Goal: Complete application form: Complete application form

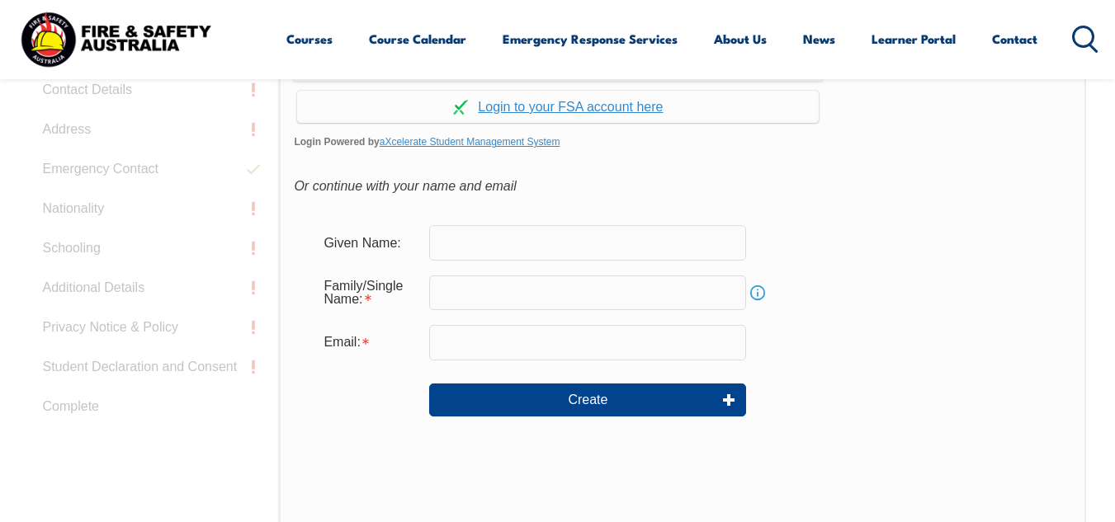
scroll to position [473, 0]
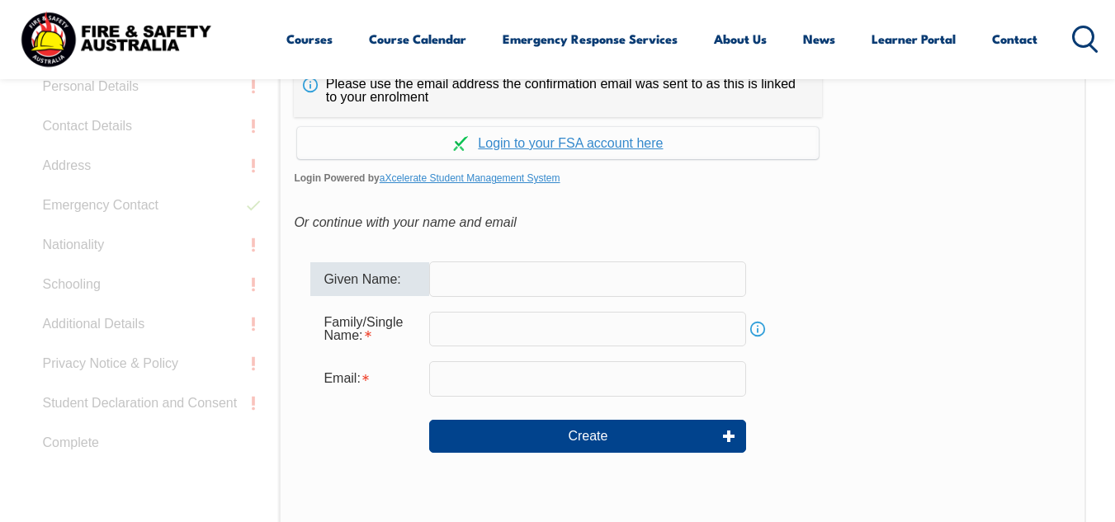
click at [451, 283] on input "text" at bounding box center [587, 279] width 317 height 35
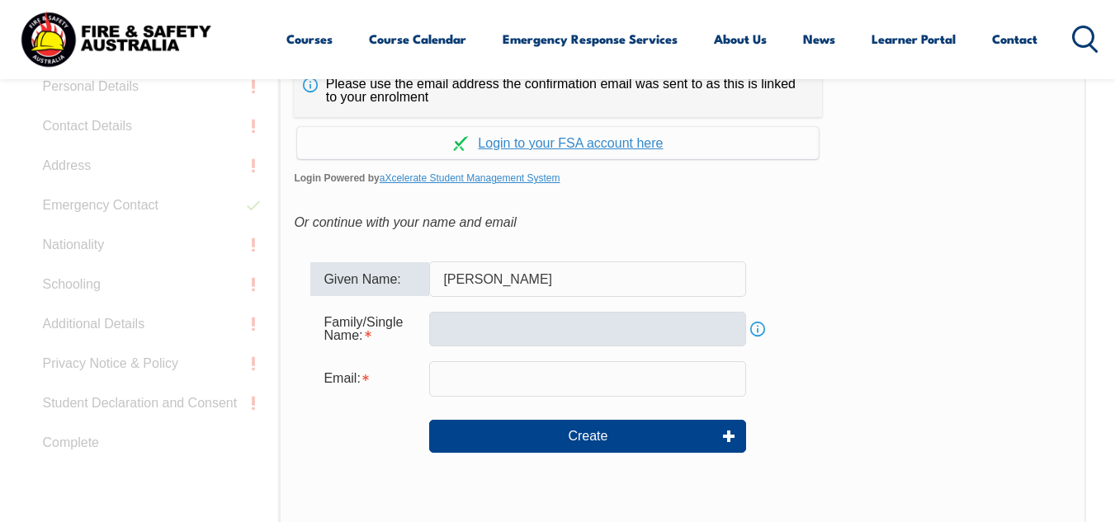
type input "leigh"
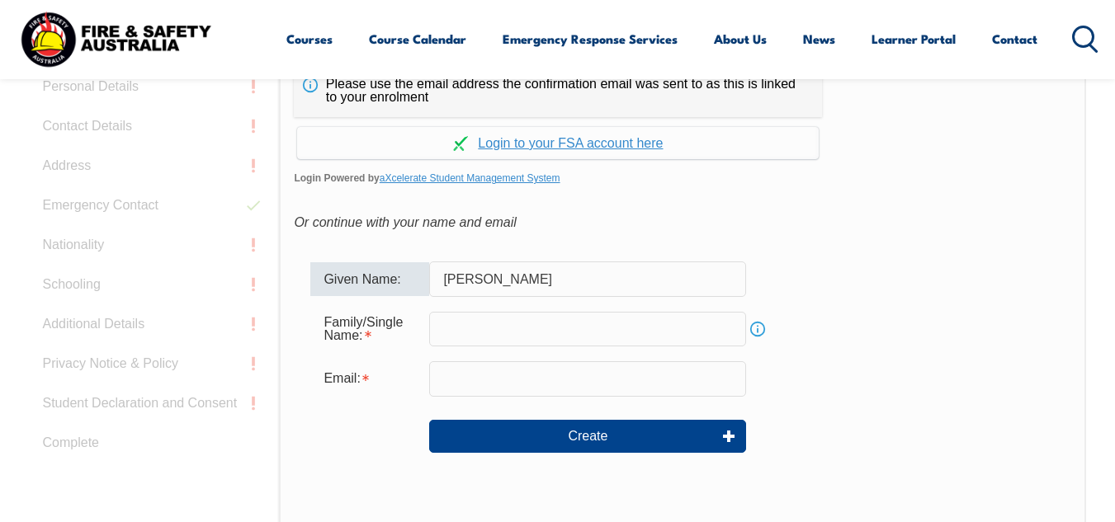
click at [474, 329] on input "text" at bounding box center [587, 329] width 317 height 35
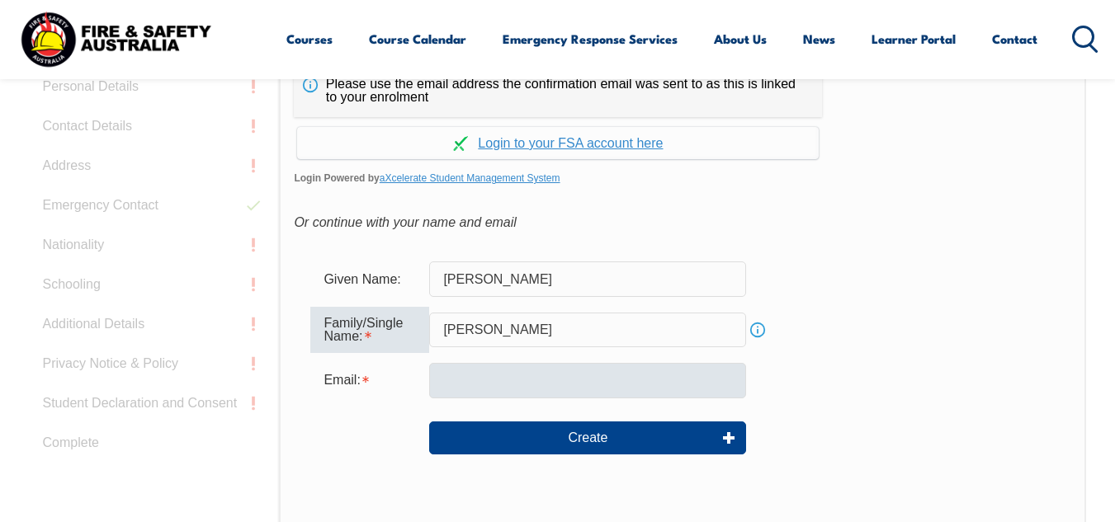
type input "hayes"
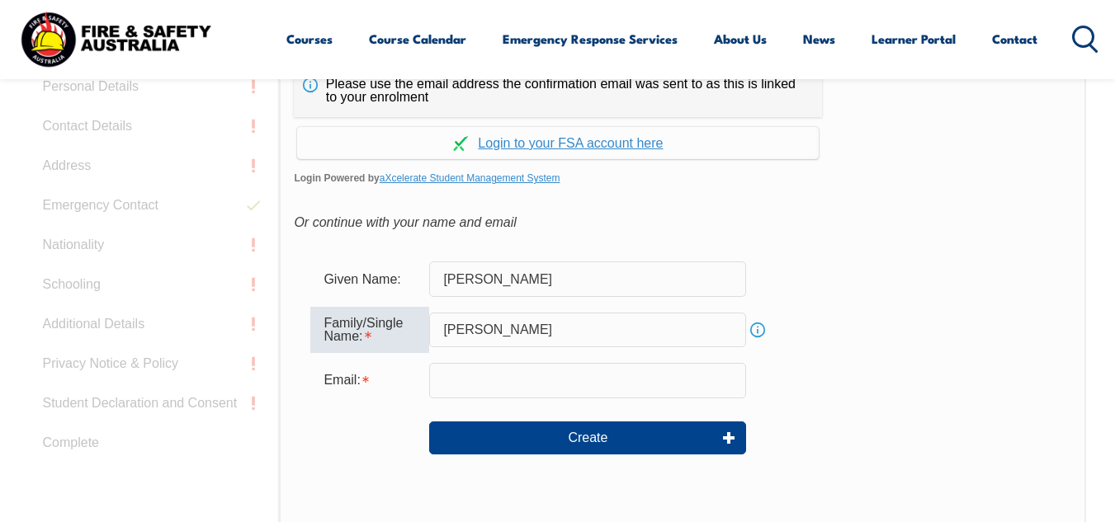
click at [496, 385] on input "email" at bounding box center [587, 380] width 317 height 35
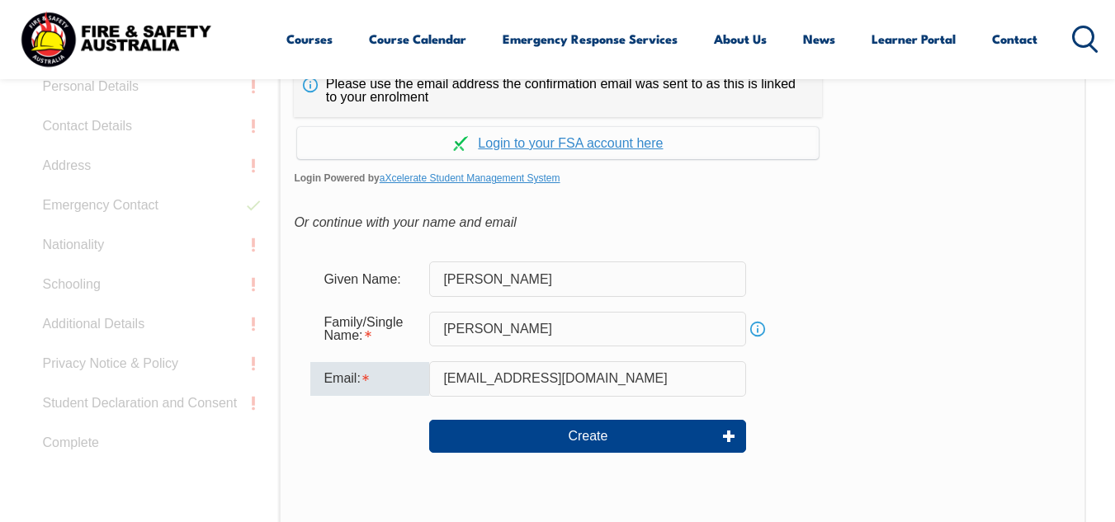
type input "[EMAIL_ADDRESS][DOMAIN_NAME]"
click at [623, 464] on div "Create" at bounding box center [681, 436] width 743 height 59
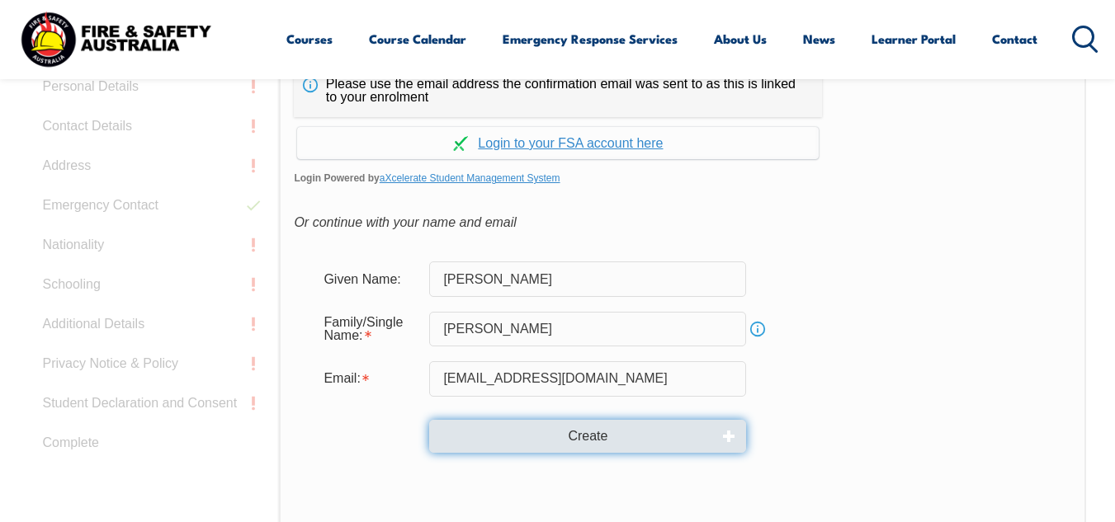
click at [606, 433] on button "Create" at bounding box center [587, 436] width 317 height 33
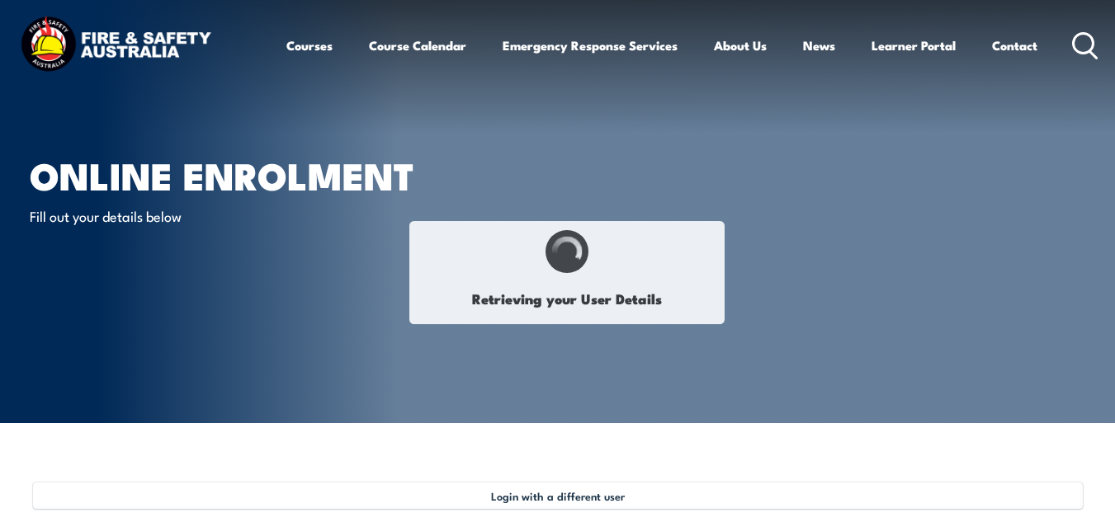
type input "[PERSON_NAME]"
type input "[DATE]"
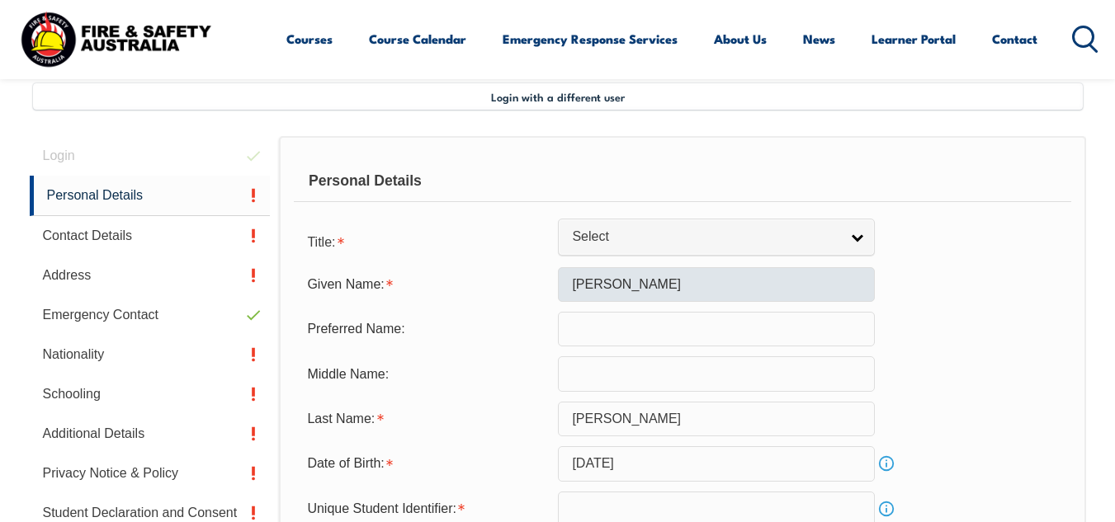
scroll to position [400, 0]
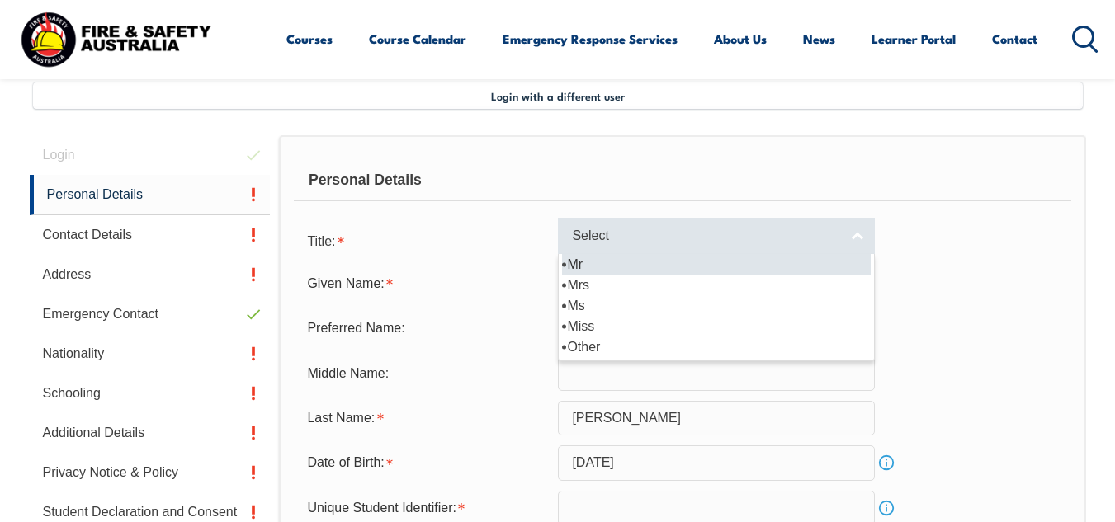
click at [673, 230] on span "Select" at bounding box center [705, 236] width 267 height 17
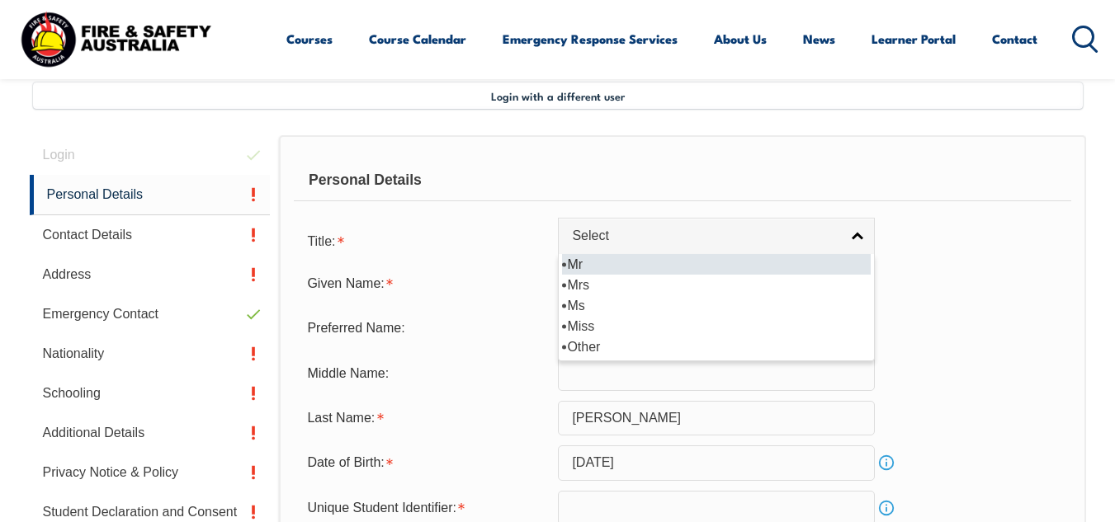
click at [663, 266] on li "Mr" at bounding box center [716, 264] width 309 height 21
select select "Mr"
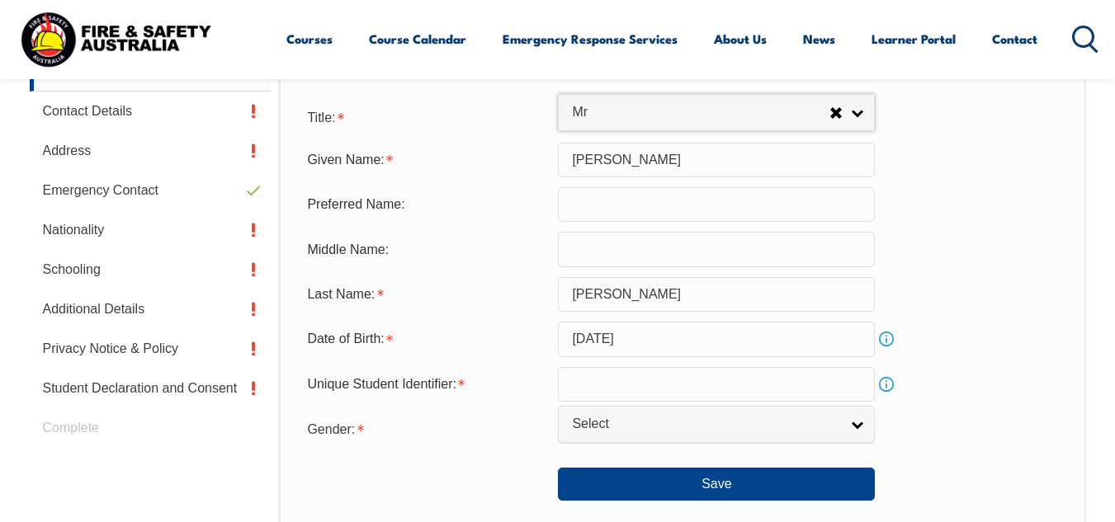
scroll to position [565, 0]
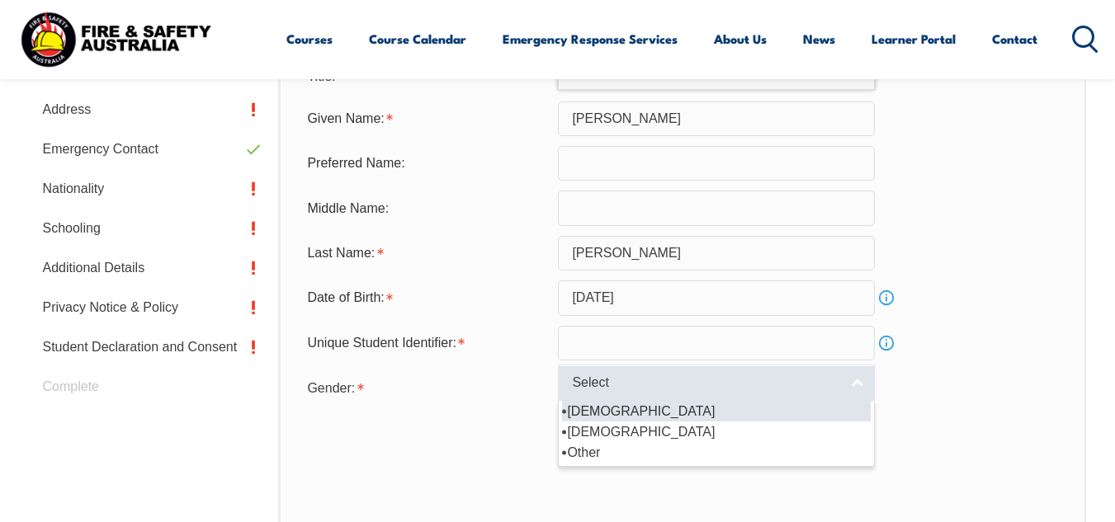
click at [635, 382] on span "Select" at bounding box center [705, 383] width 267 height 17
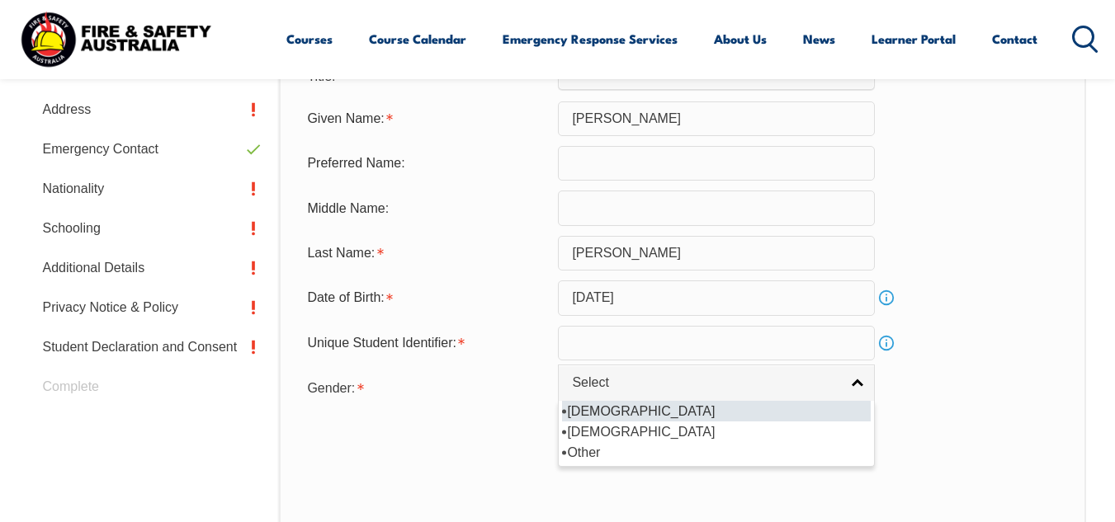
click at [608, 409] on li "[DEMOGRAPHIC_DATA]" at bounding box center [716, 411] width 309 height 21
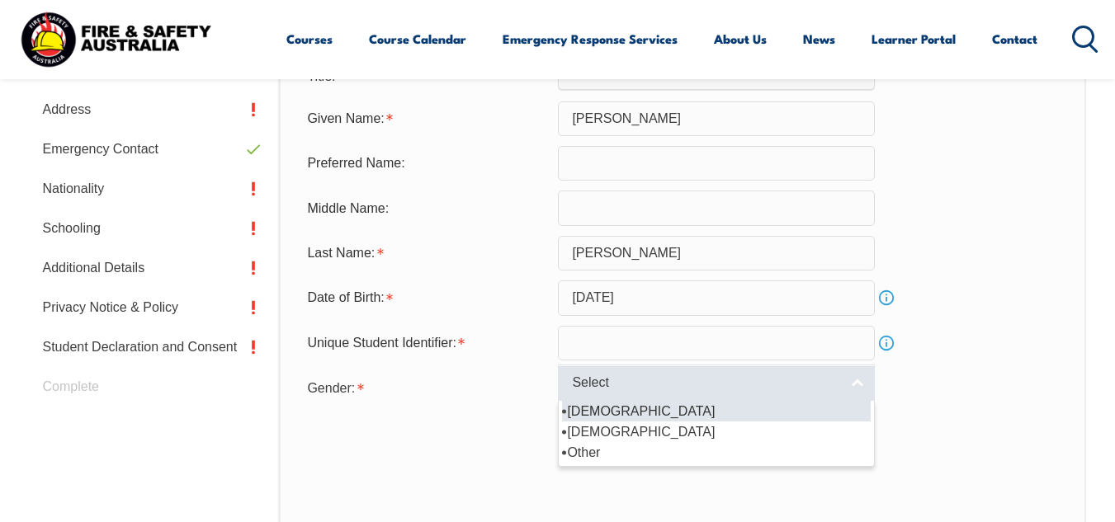
select select "M"
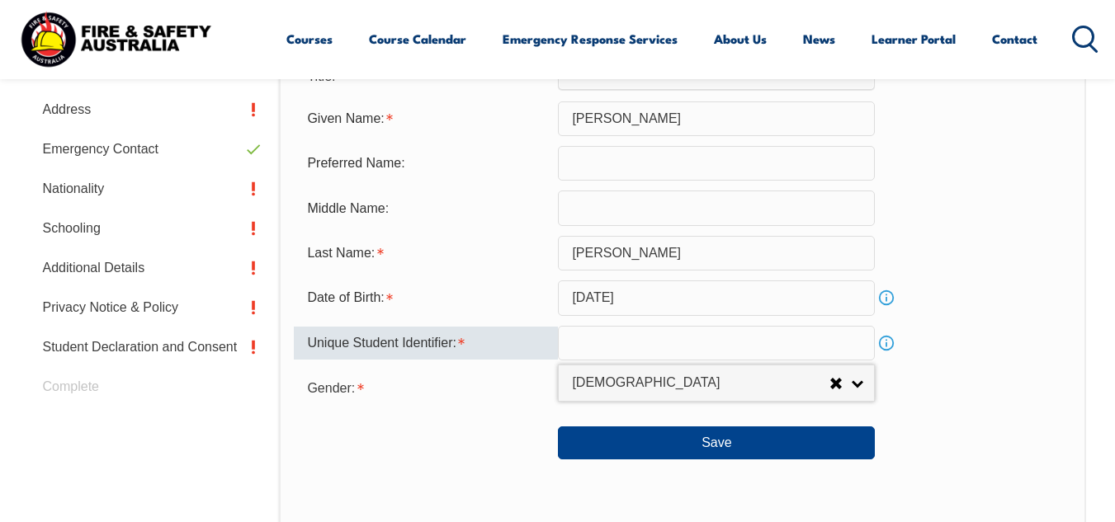
click at [610, 344] on input "text" at bounding box center [716, 343] width 317 height 35
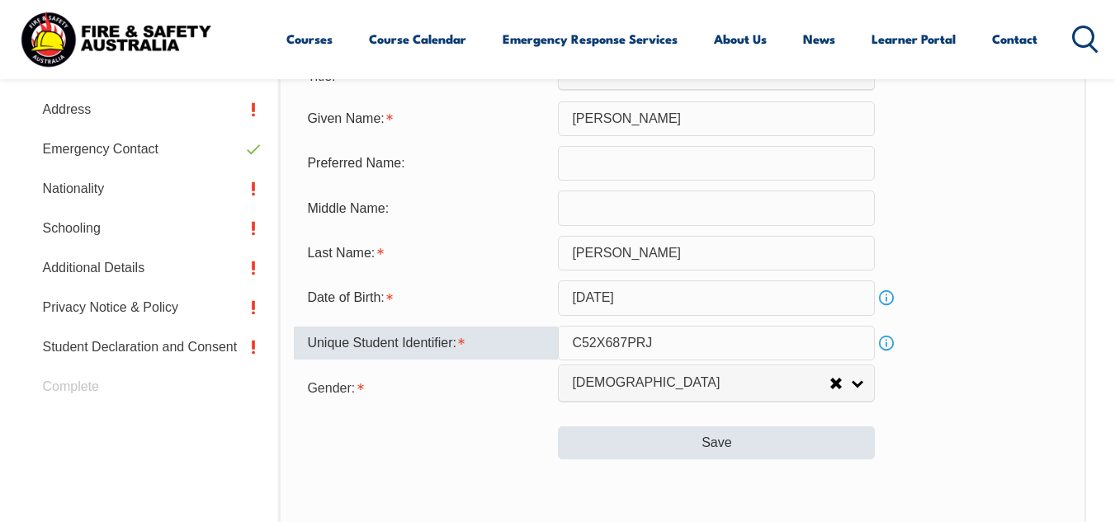
type input "C52X687PRJ"
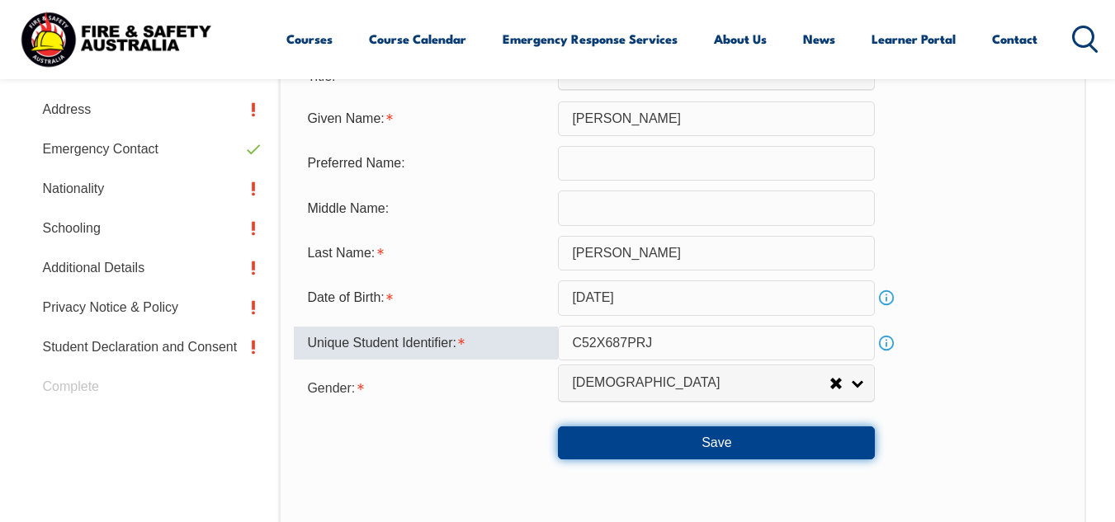
click at [705, 445] on button "Save" at bounding box center [716, 443] width 317 height 33
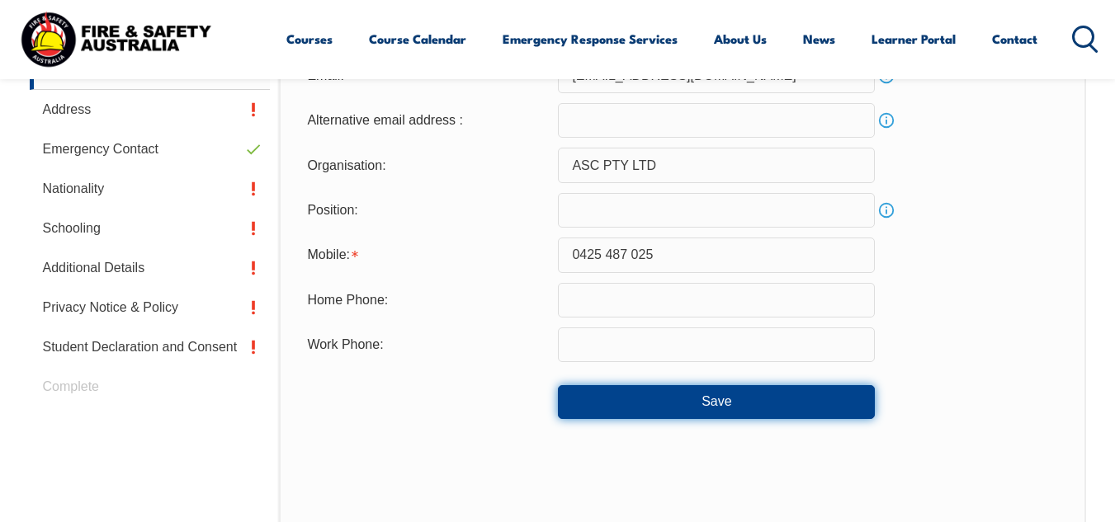
click at [737, 408] on button "Save" at bounding box center [716, 401] width 317 height 33
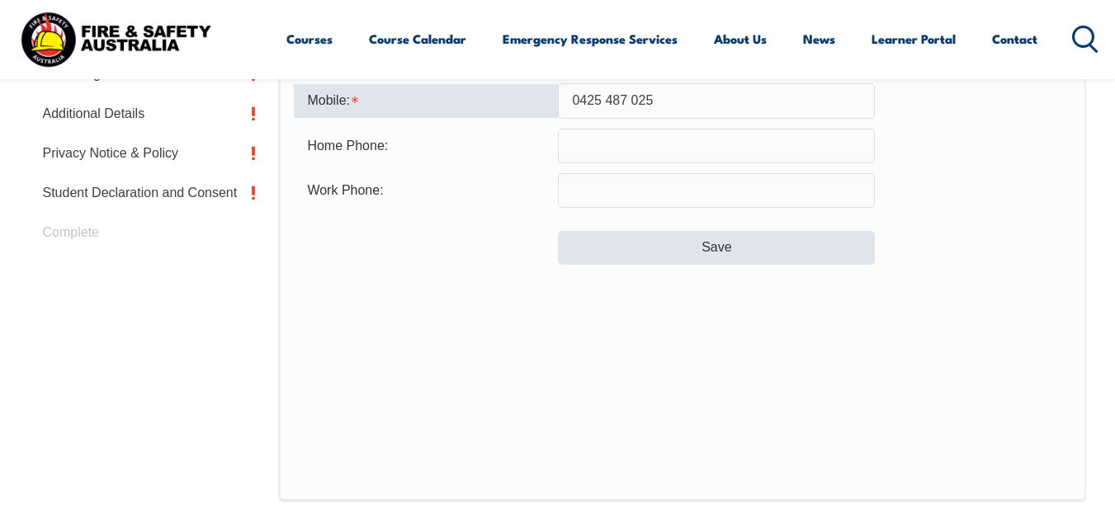
scroll to position [720, 0]
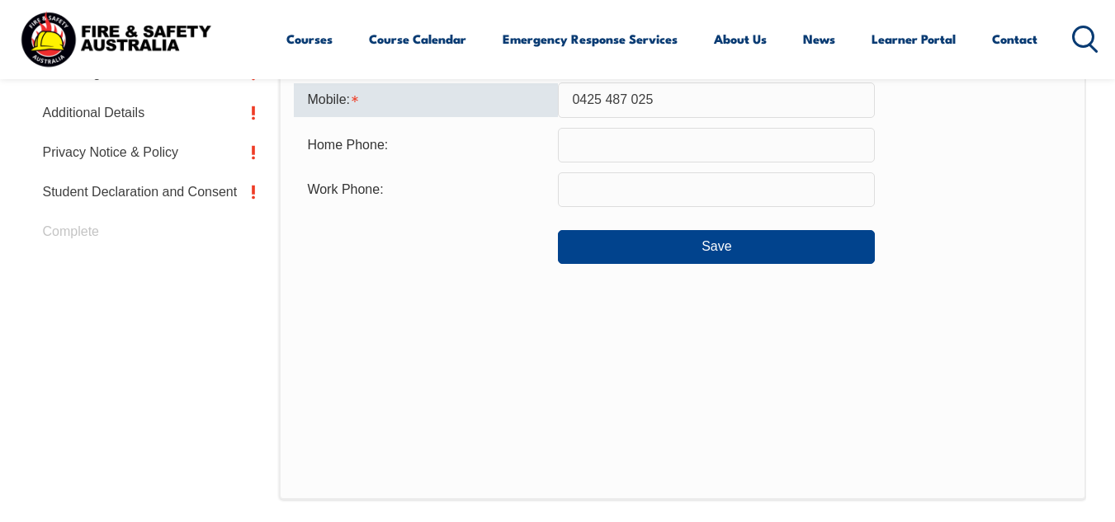
click at [630, 92] on input "0425 487 025" at bounding box center [716, 100] width 317 height 35
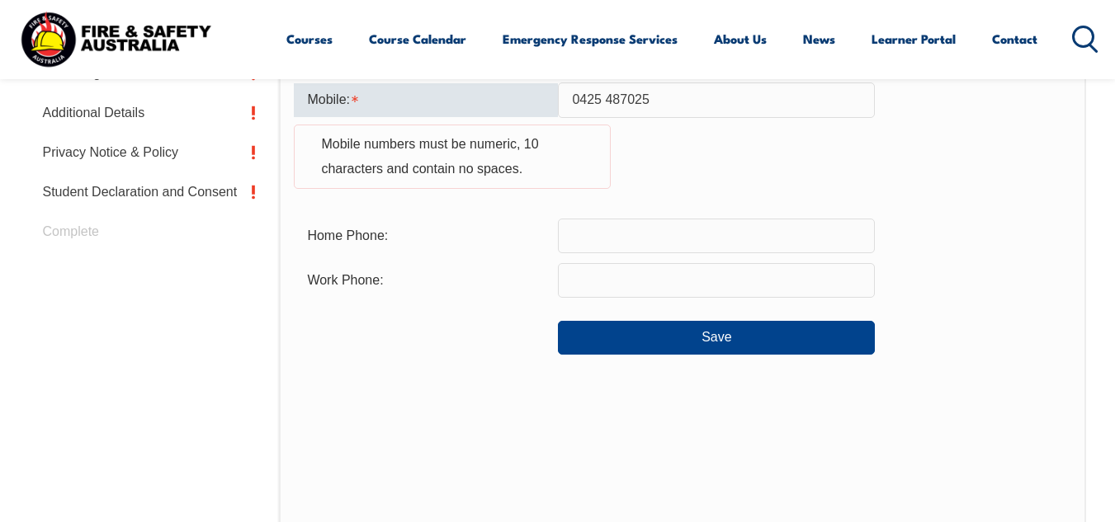
click at [602, 98] on input "0425 487025" at bounding box center [716, 100] width 317 height 35
click at [606, 99] on input "0425 487025" at bounding box center [716, 100] width 317 height 35
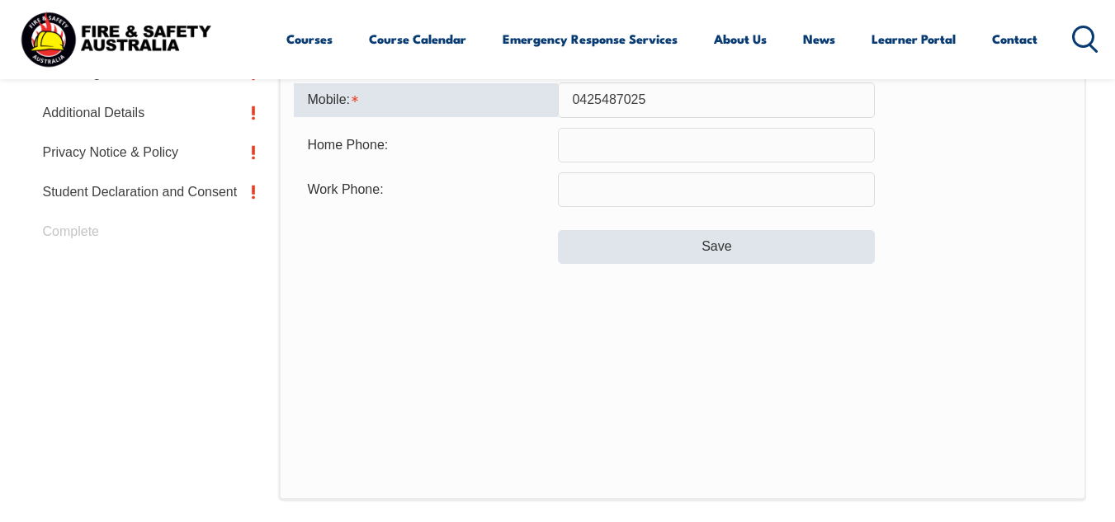
type input "0425487025"
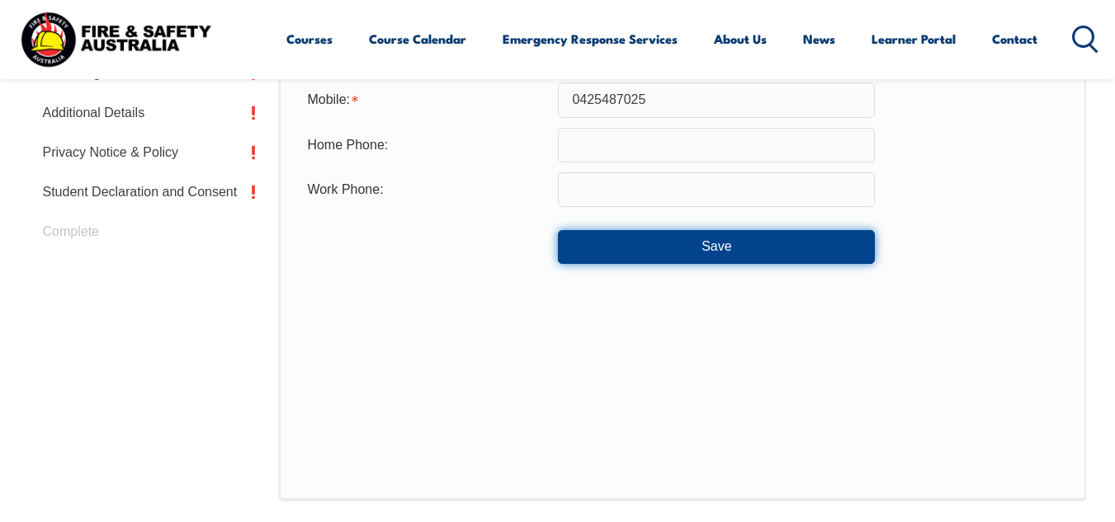
click at [711, 251] on button "Save" at bounding box center [716, 246] width 317 height 33
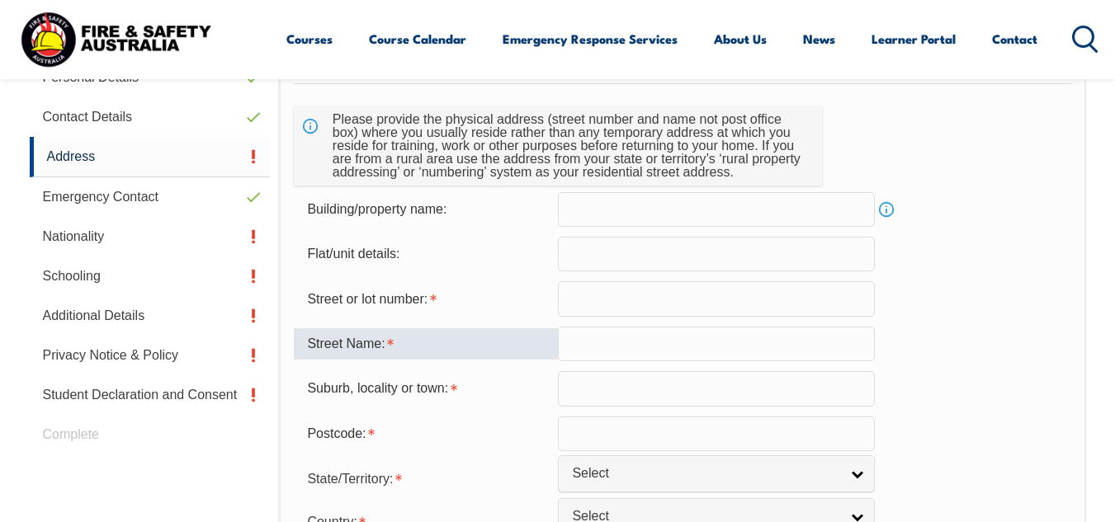
scroll to position [565, 0]
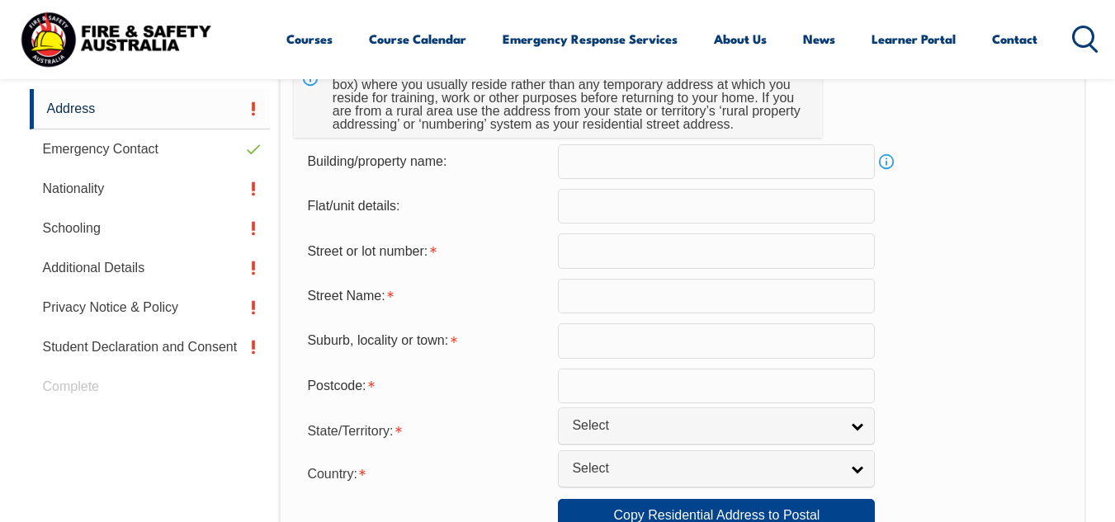
click at [587, 250] on input "text" at bounding box center [716, 251] width 317 height 35
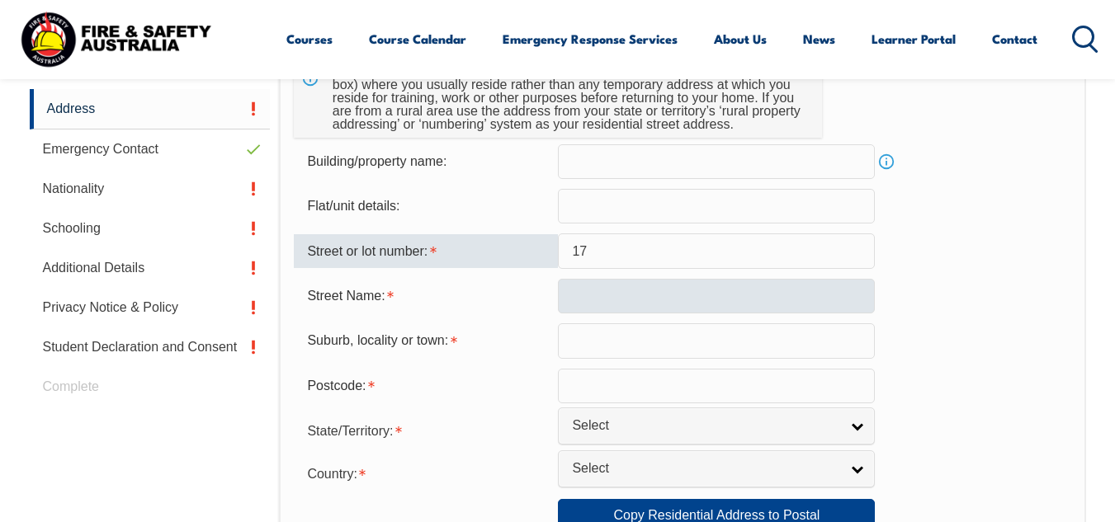
type input "17"
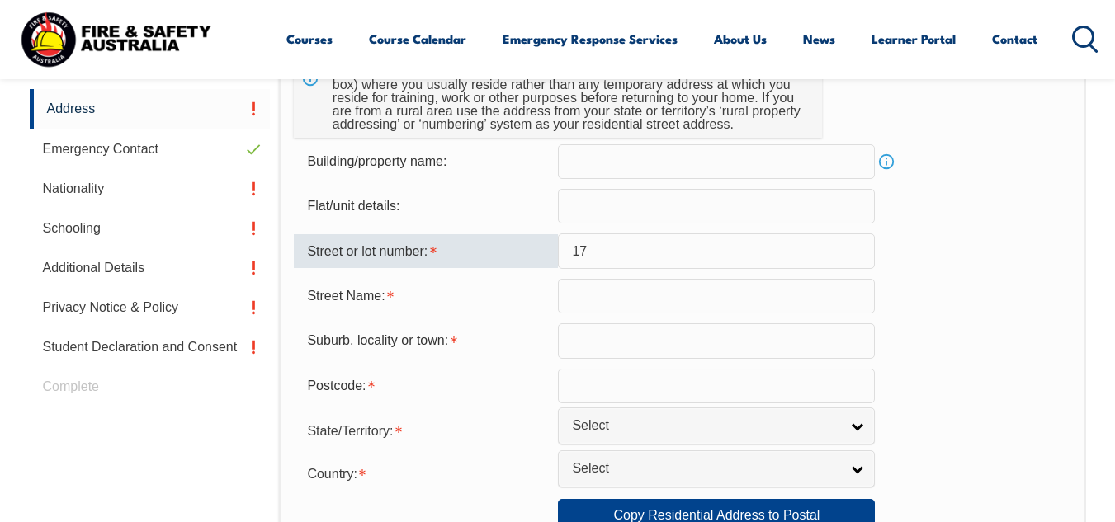
click at [600, 294] on input "text" at bounding box center [716, 296] width 317 height 35
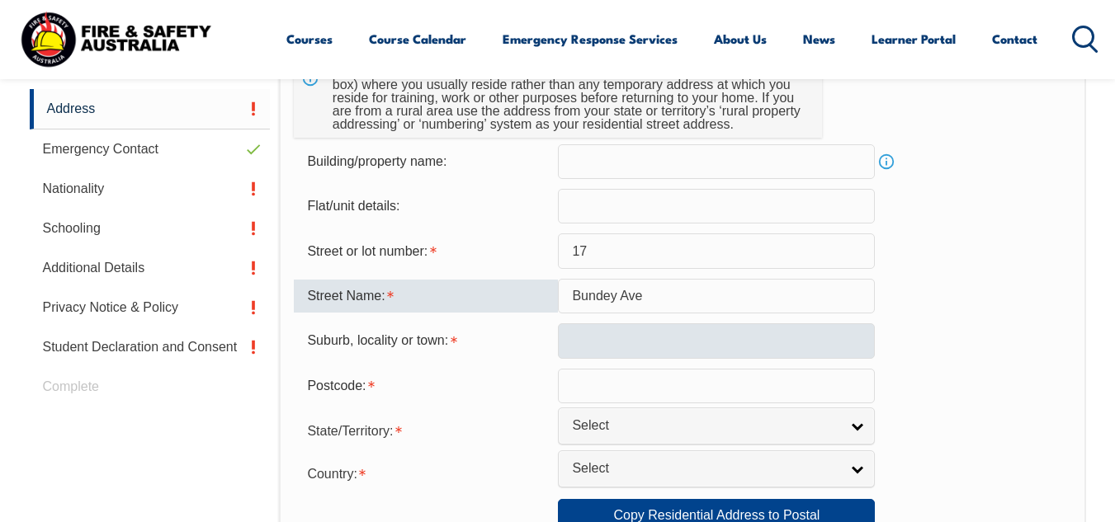
type input "Bundey Ave"
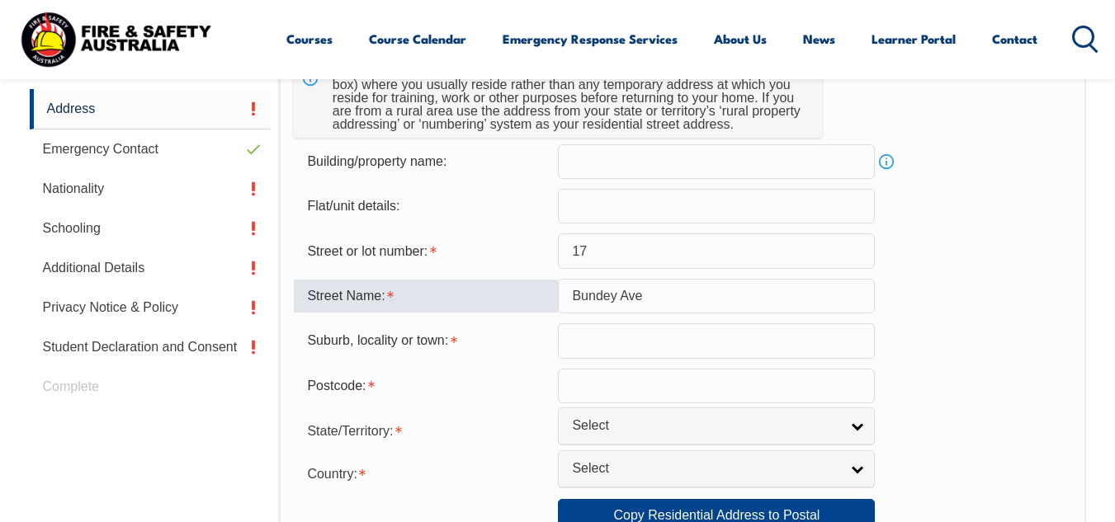
click at [635, 337] on input "text" at bounding box center [716, 340] width 317 height 35
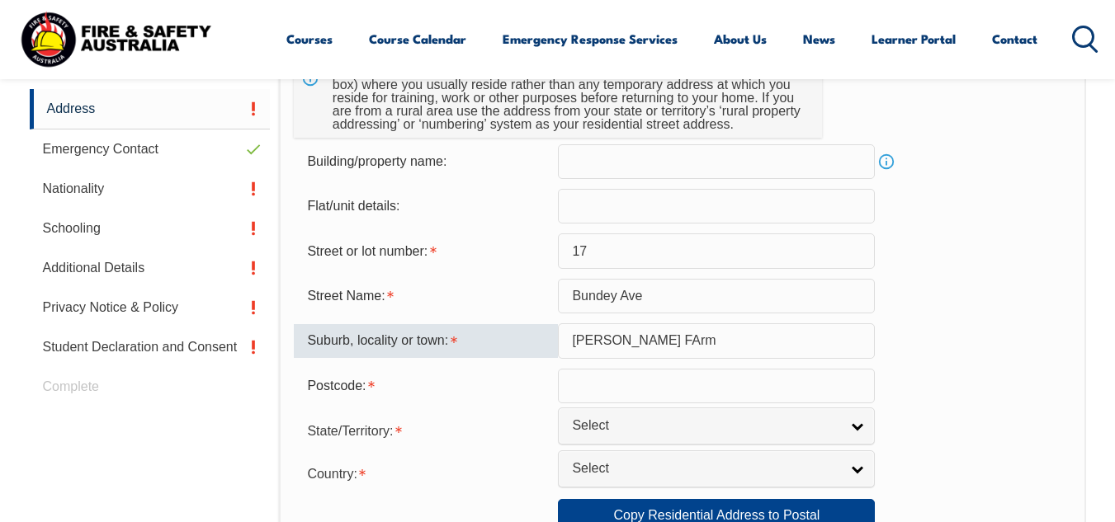
click at [620, 341] on input "[PERSON_NAME] FArm" at bounding box center [716, 340] width 317 height 35
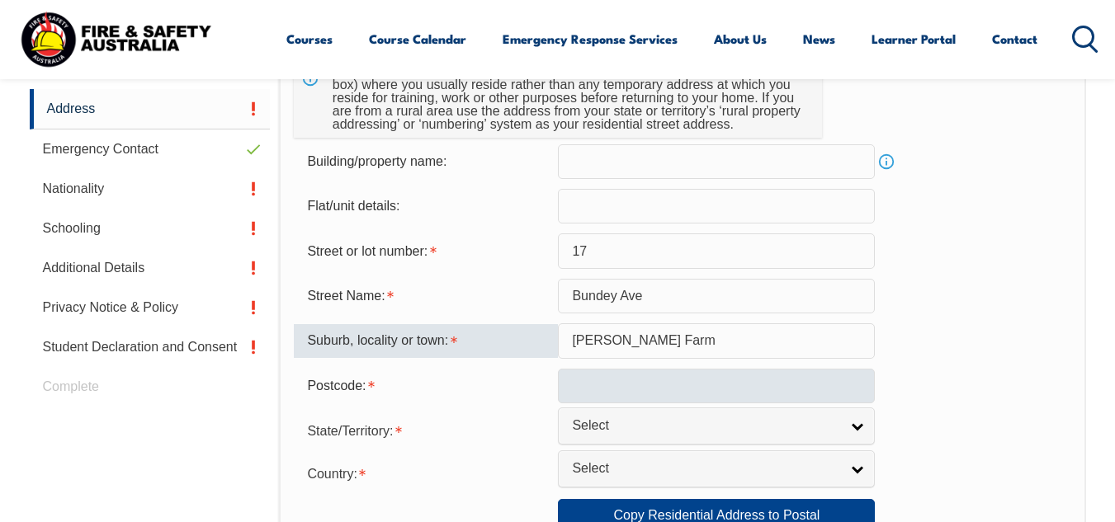
type input "[PERSON_NAME] Farm"
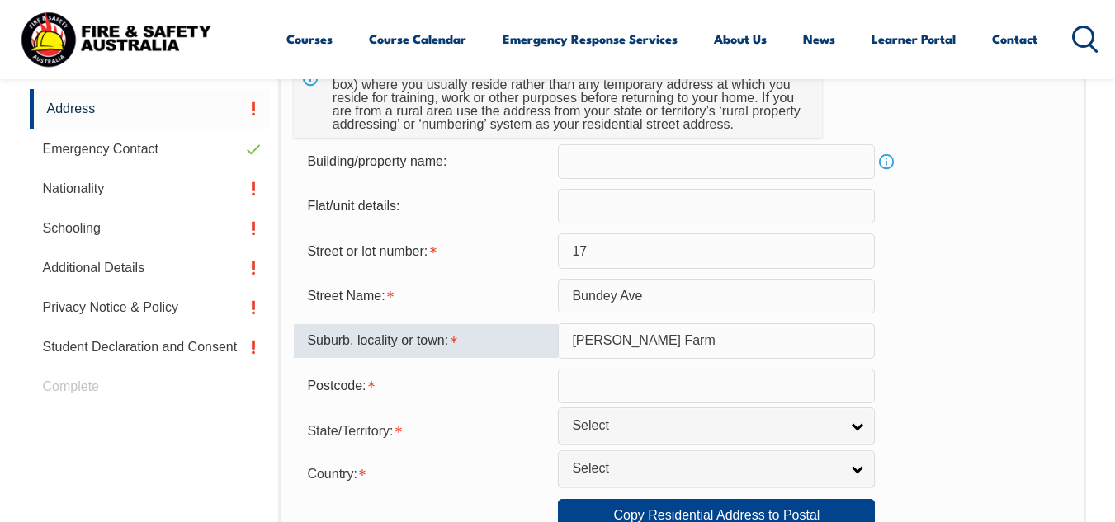
click at [627, 394] on input "text" at bounding box center [716, 386] width 317 height 35
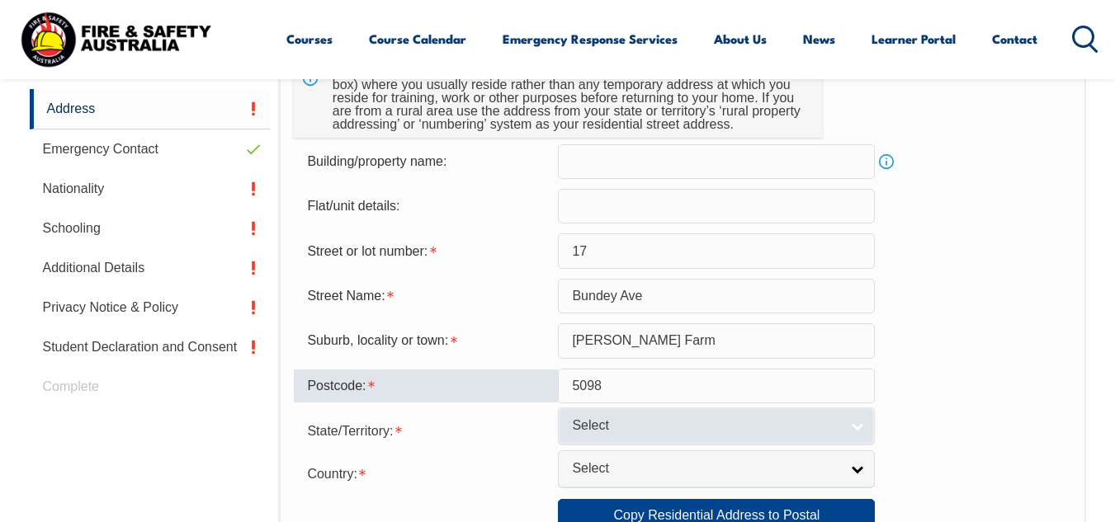
type input "5098"
click at [594, 422] on span "Select" at bounding box center [705, 426] width 267 height 17
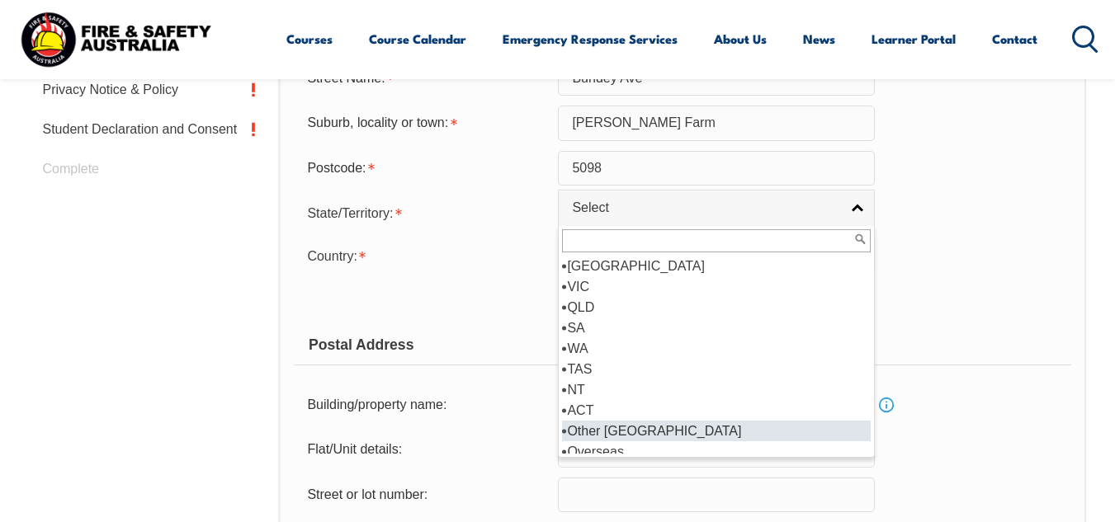
scroll to position [813, 0]
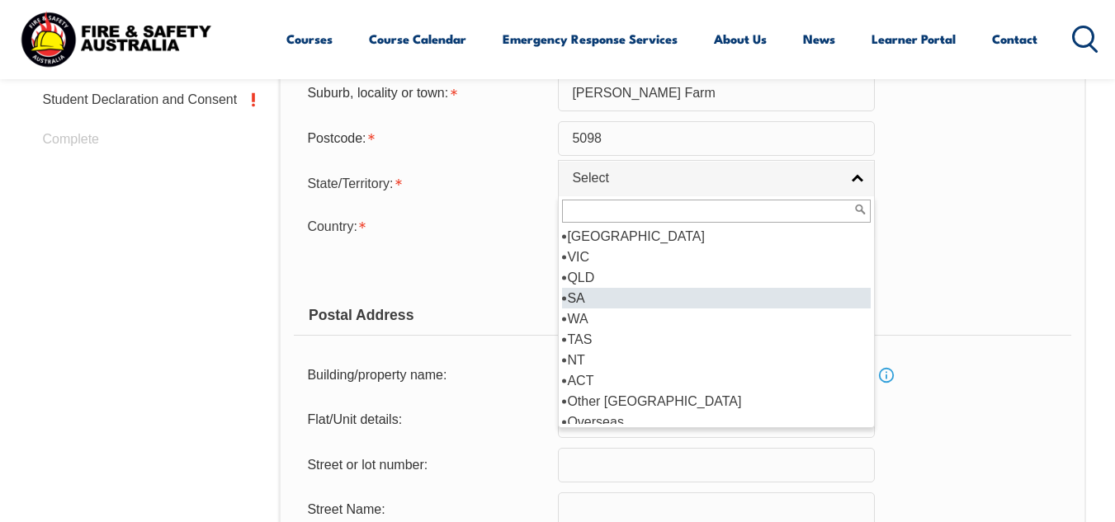
click at [568, 297] on li "SA" at bounding box center [716, 298] width 309 height 21
select select "SA"
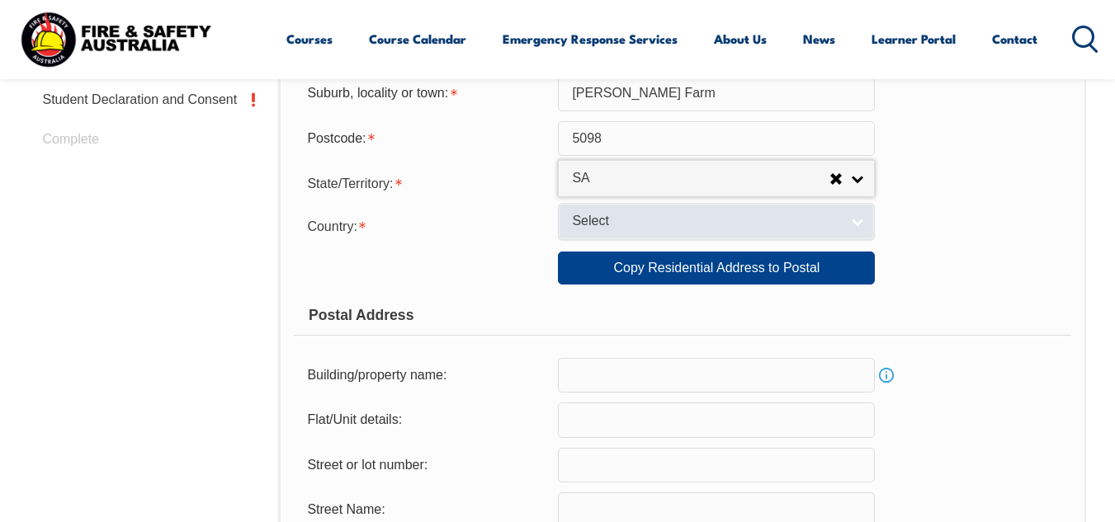
click at [605, 217] on span "Select" at bounding box center [705, 221] width 267 height 17
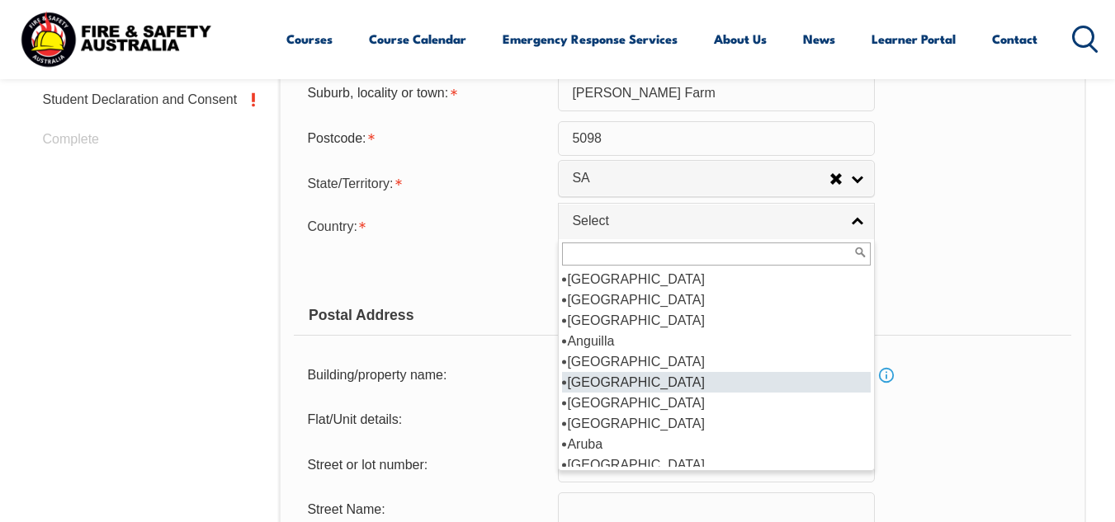
scroll to position [165, 0]
click at [597, 380] on li "[GEOGRAPHIC_DATA]" at bounding box center [716, 382] width 309 height 21
select select "1101"
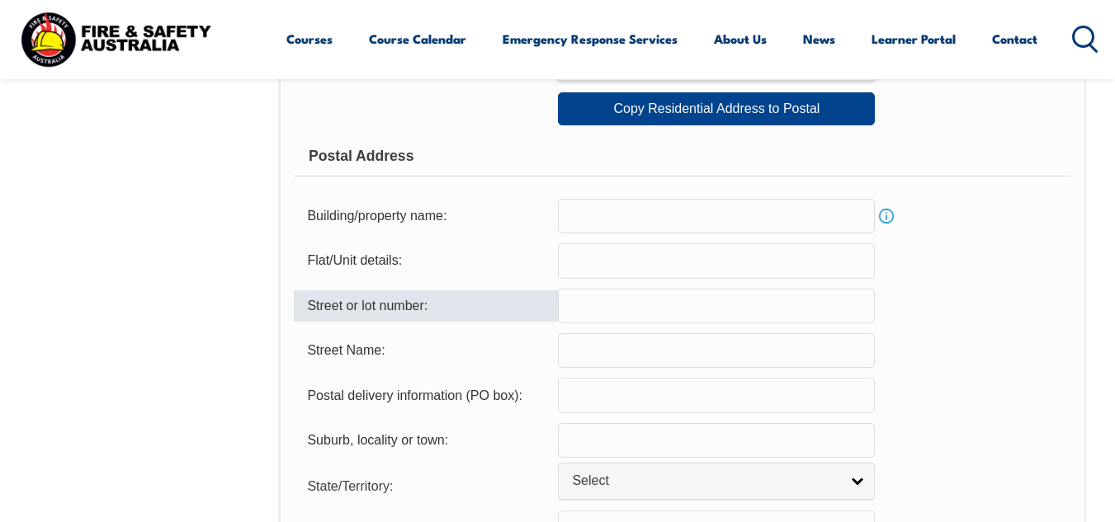
scroll to position [978, 0]
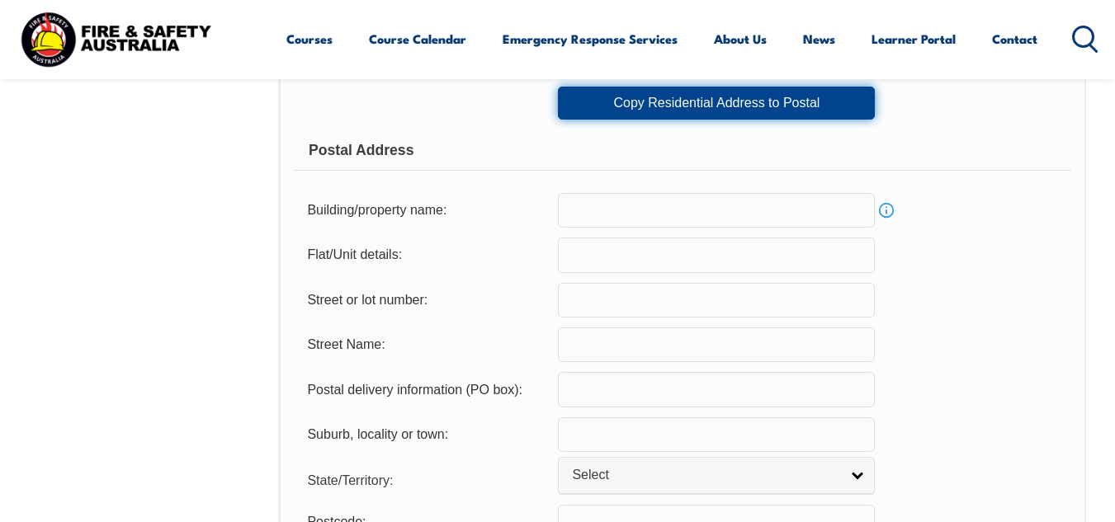
click at [712, 106] on link "Copy Residential Address to Postal" at bounding box center [716, 103] width 317 height 33
type input "17"
type input "Bundey Ave"
type input "[PERSON_NAME] Farm"
select select "SA"
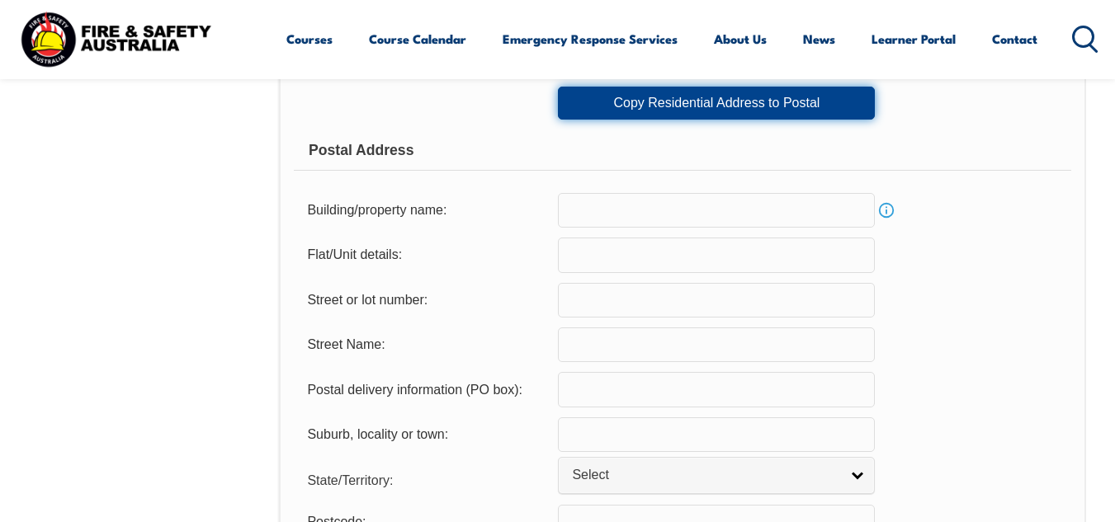
type input "5098"
select select "1101"
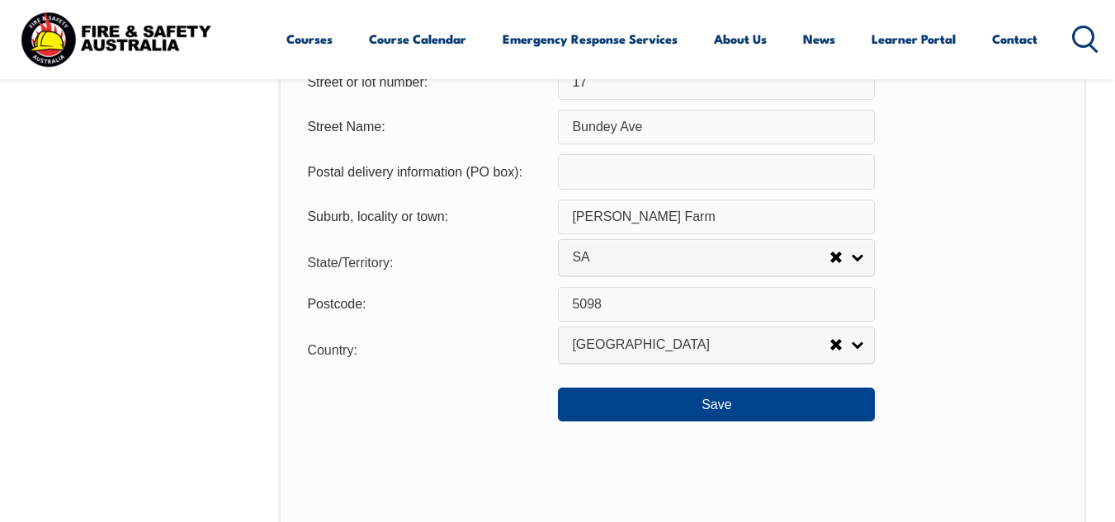
scroll to position [1225, 0]
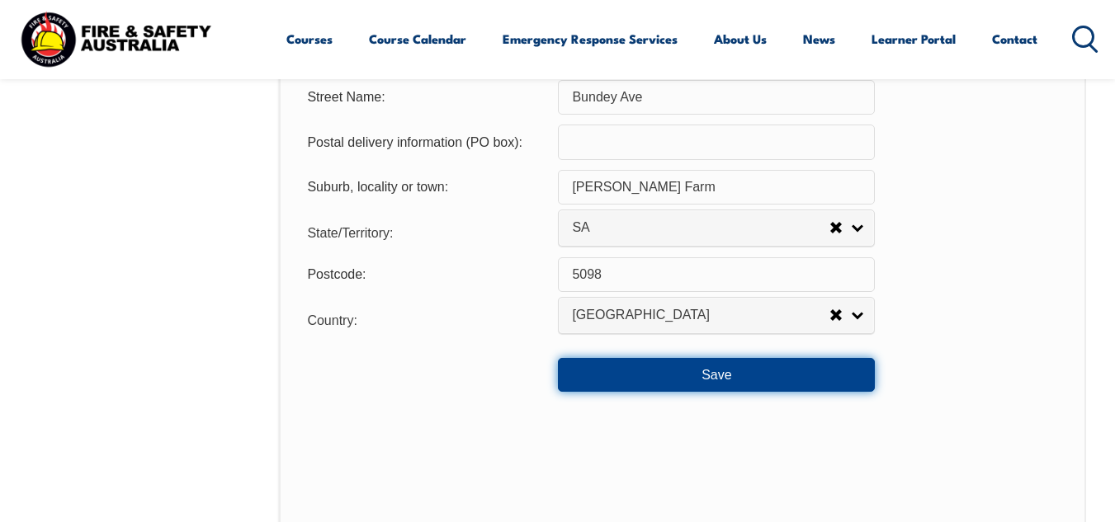
click at [695, 376] on button "Save" at bounding box center [716, 374] width 317 height 33
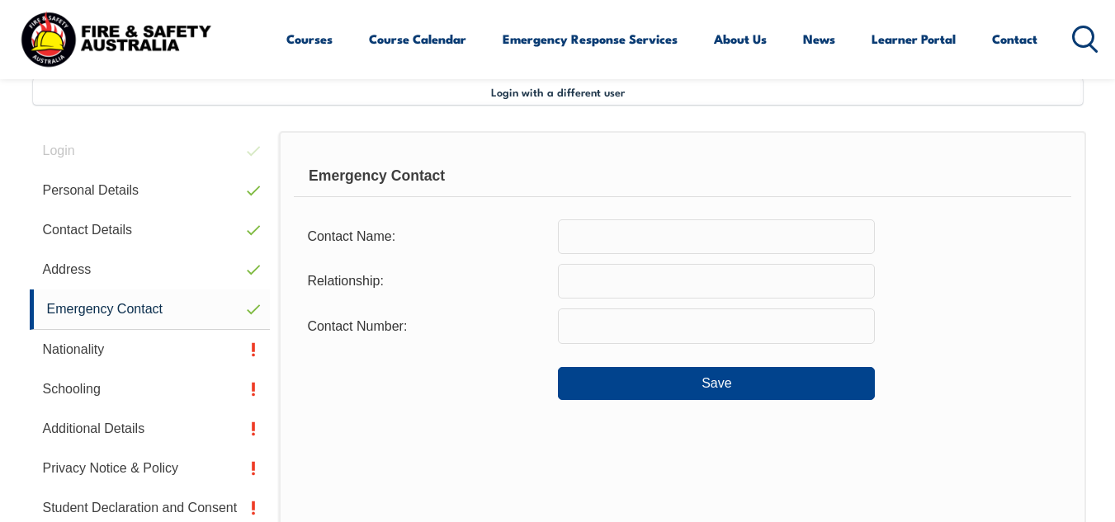
scroll to position [400, 0]
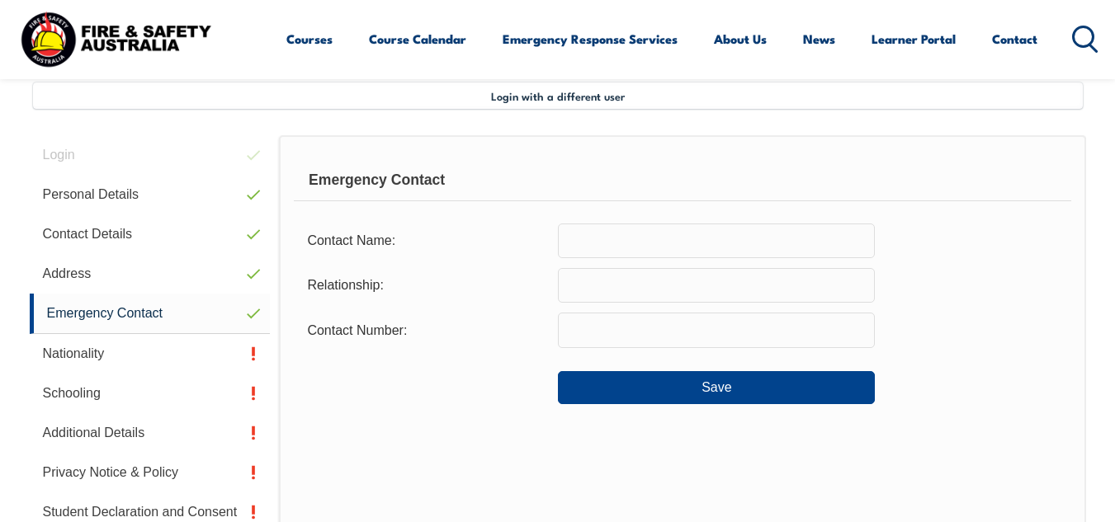
click at [644, 244] on input "text" at bounding box center [716, 241] width 317 height 35
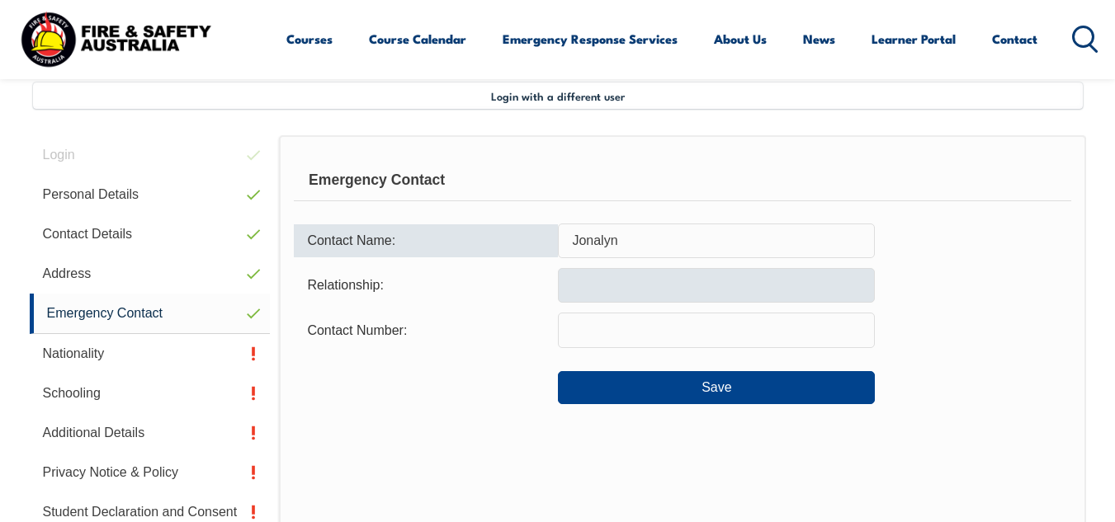
type input "Jonalyn"
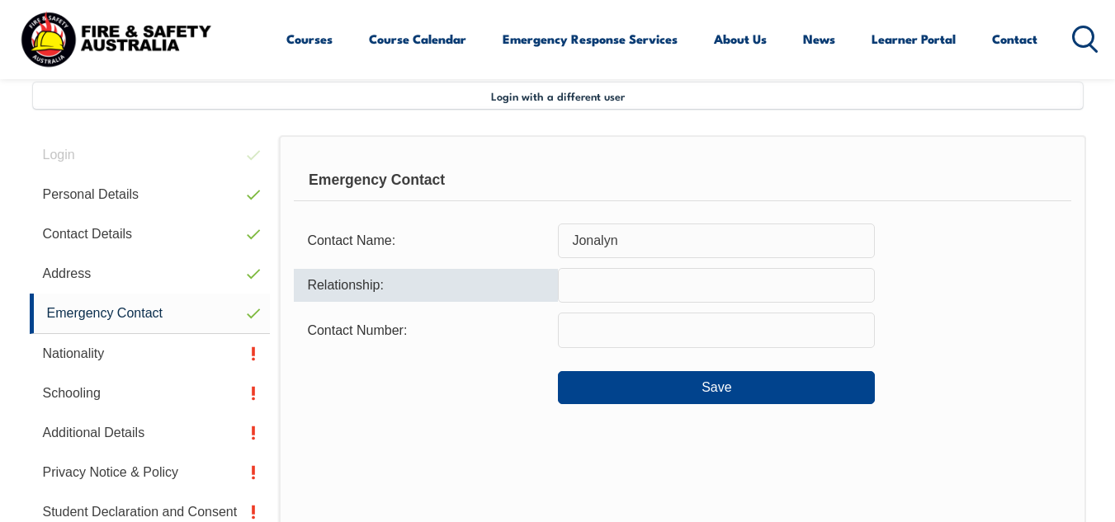
click at [632, 299] on input "text" at bounding box center [716, 285] width 317 height 35
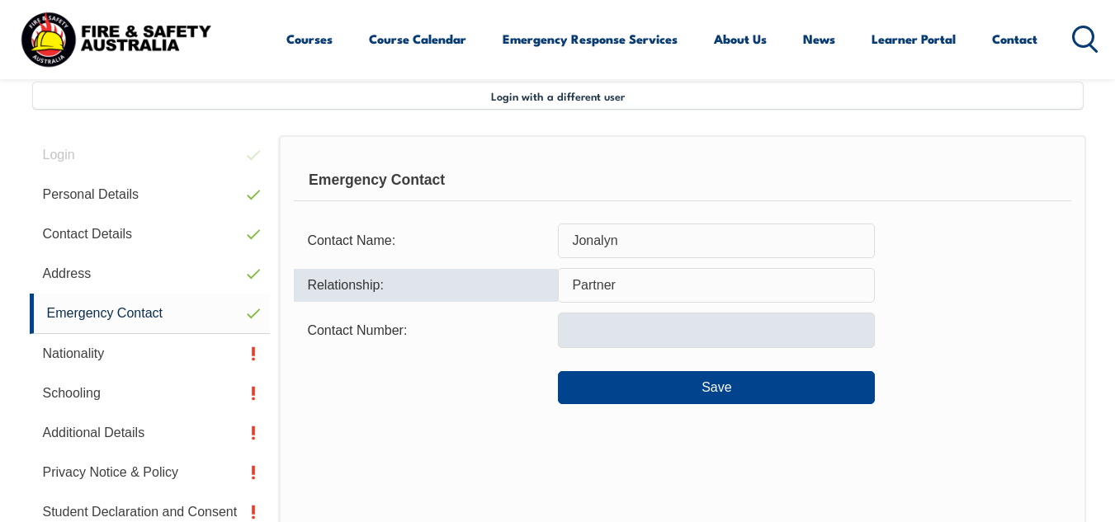
type input "Partner"
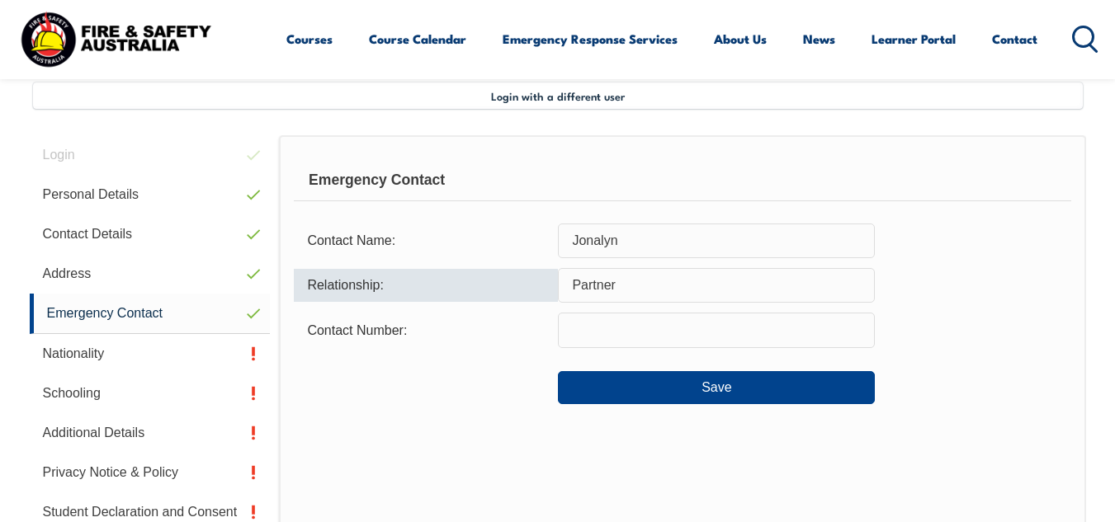
click at [613, 328] on input "text" at bounding box center [716, 330] width 317 height 35
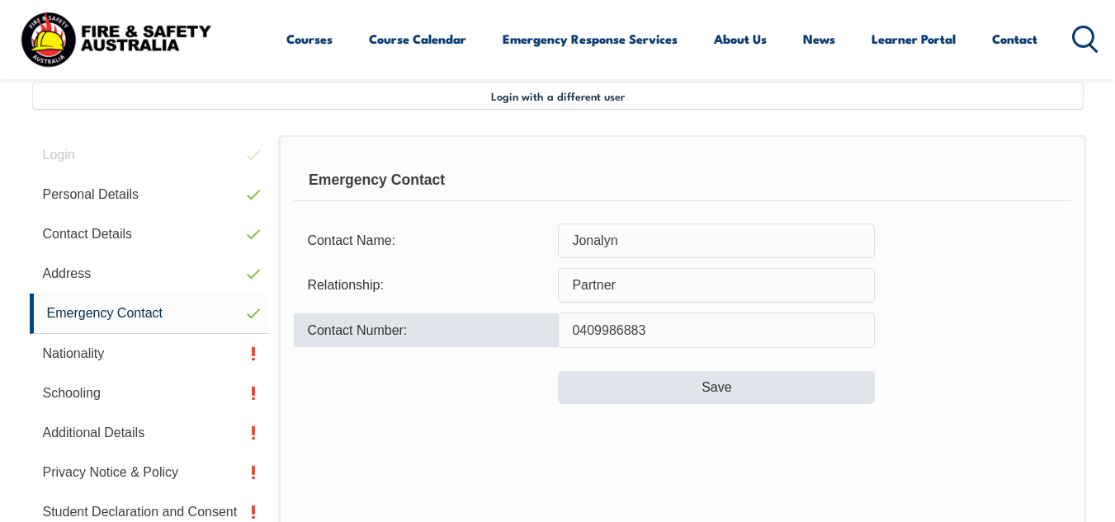
type input "0409986883"
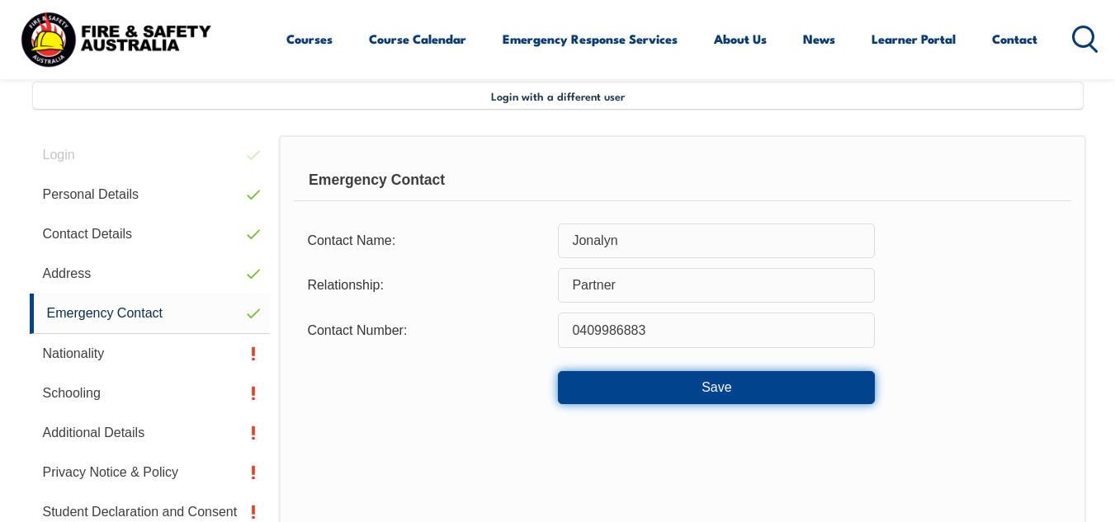
click at [658, 390] on button "Save" at bounding box center [716, 387] width 317 height 33
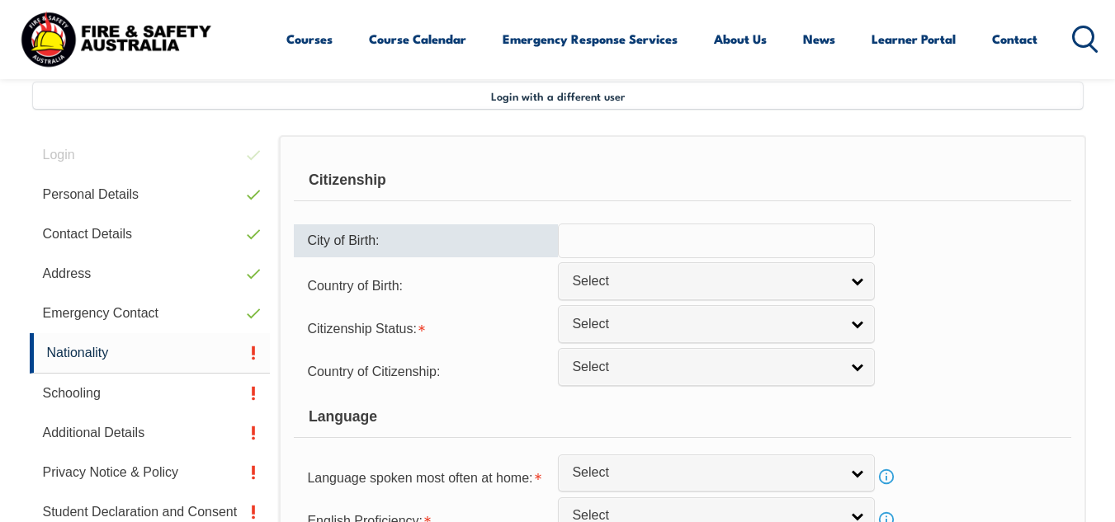
click at [596, 247] on input "text" at bounding box center [716, 241] width 317 height 35
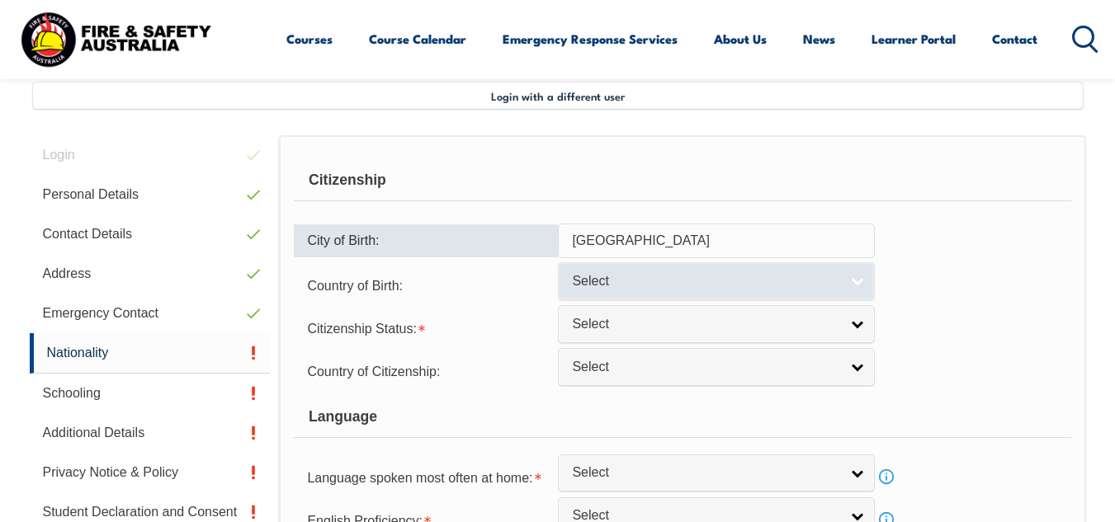
type input "[GEOGRAPHIC_DATA]"
click at [603, 283] on span "Select" at bounding box center [705, 281] width 267 height 17
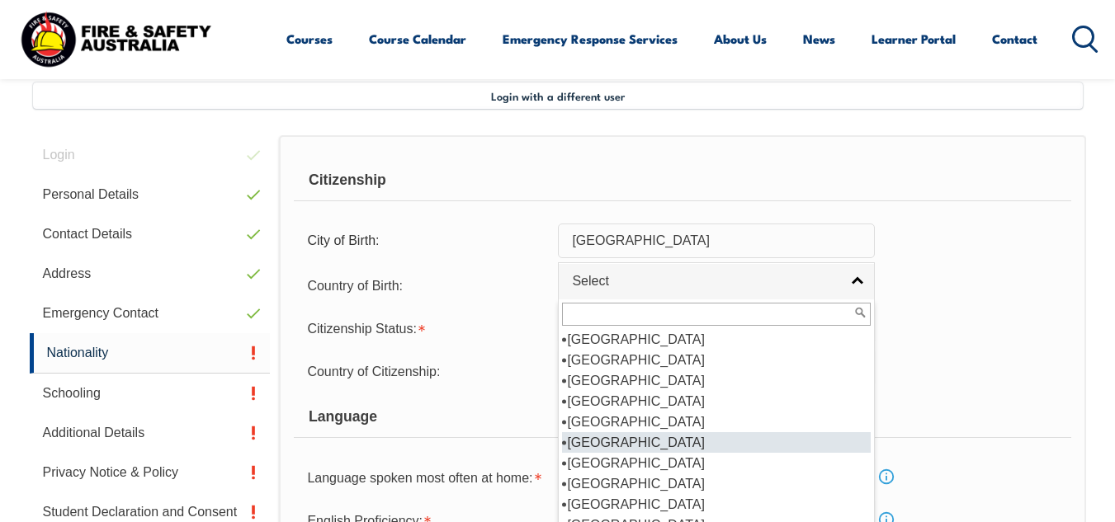
scroll to position [248, 0]
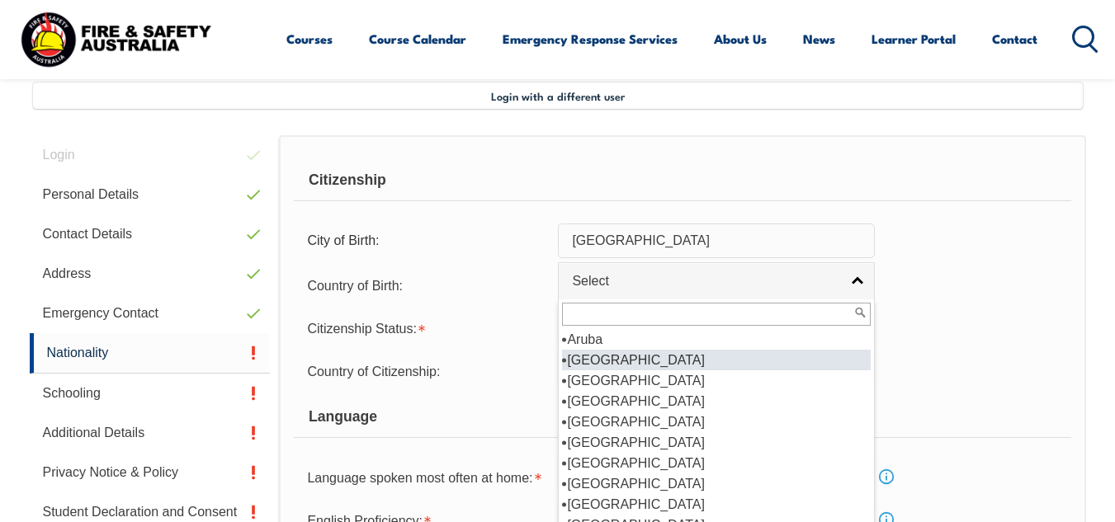
click at [600, 358] on li "[GEOGRAPHIC_DATA]" at bounding box center [716, 360] width 309 height 21
select select "1101"
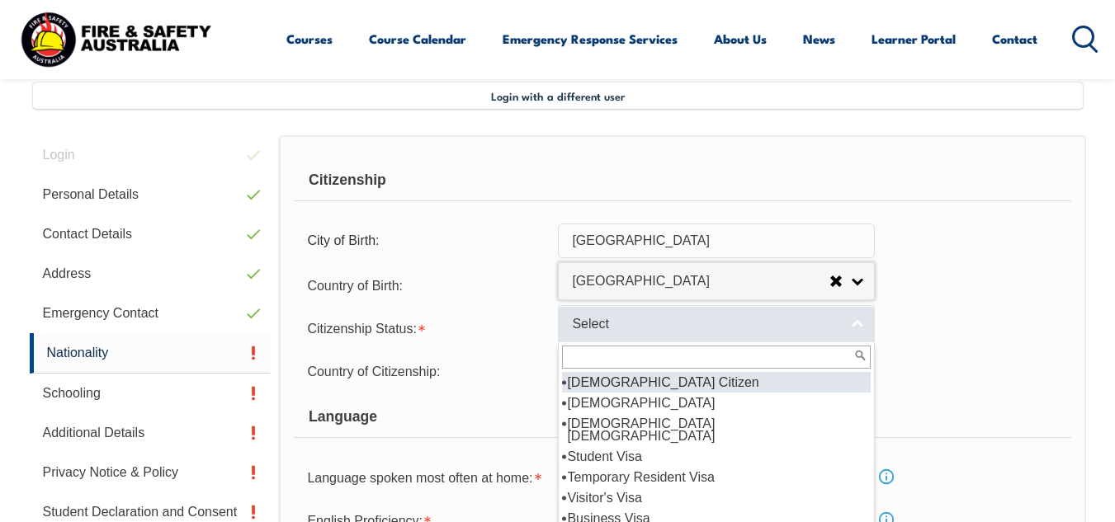
click at [597, 323] on span "Select" at bounding box center [705, 324] width 267 height 17
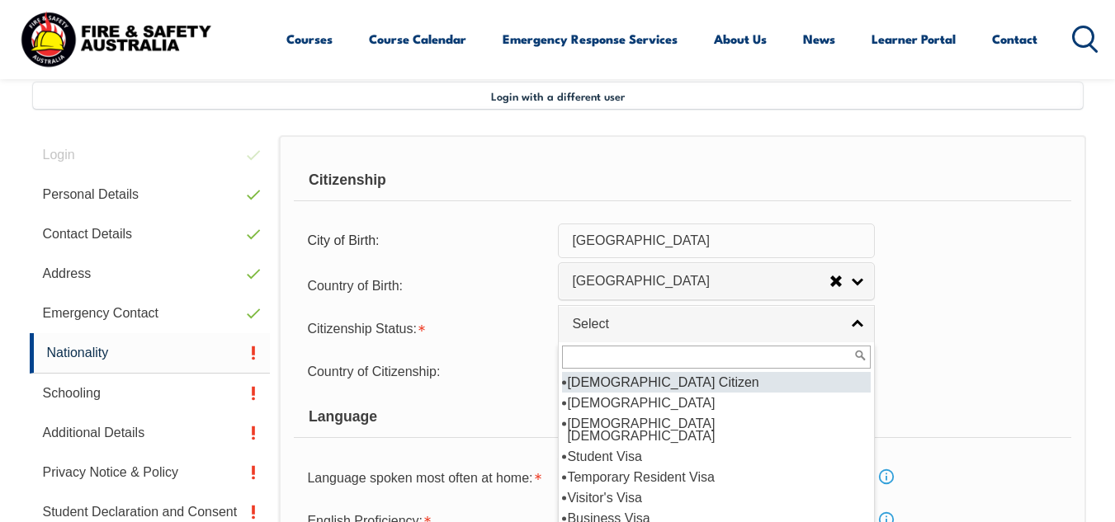
click at [594, 386] on li "[DEMOGRAPHIC_DATA] Citizen" at bounding box center [716, 382] width 309 height 21
select select "1"
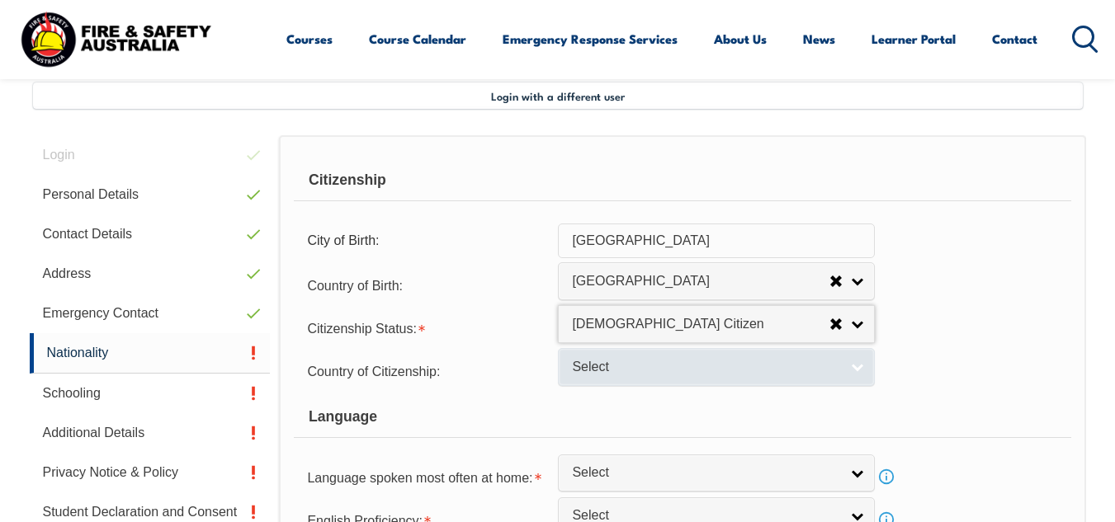
click at [611, 371] on span "Select" at bounding box center [705, 367] width 267 height 17
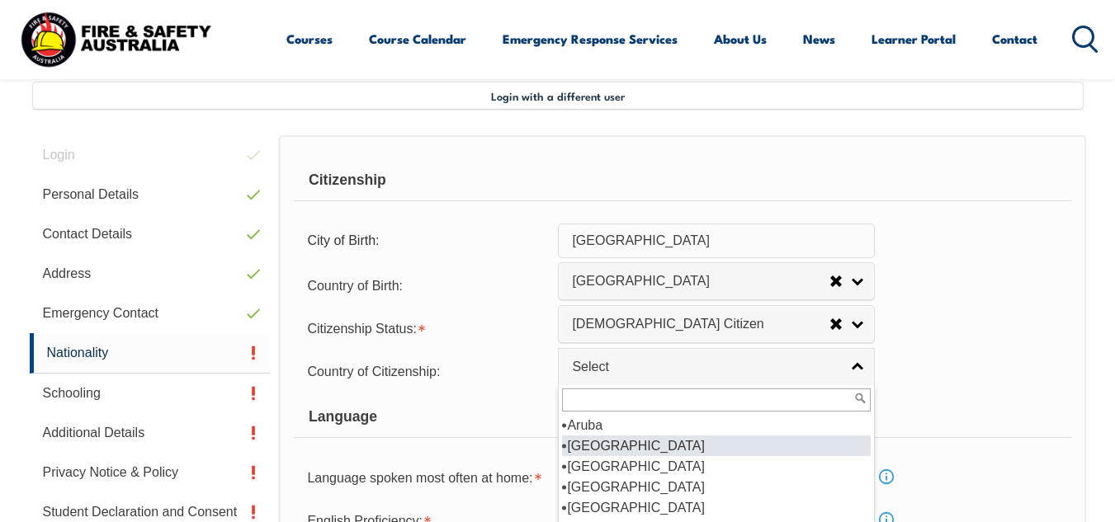
click at [607, 446] on li "[GEOGRAPHIC_DATA]" at bounding box center [716, 446] width 309 height 21
select select "1101"
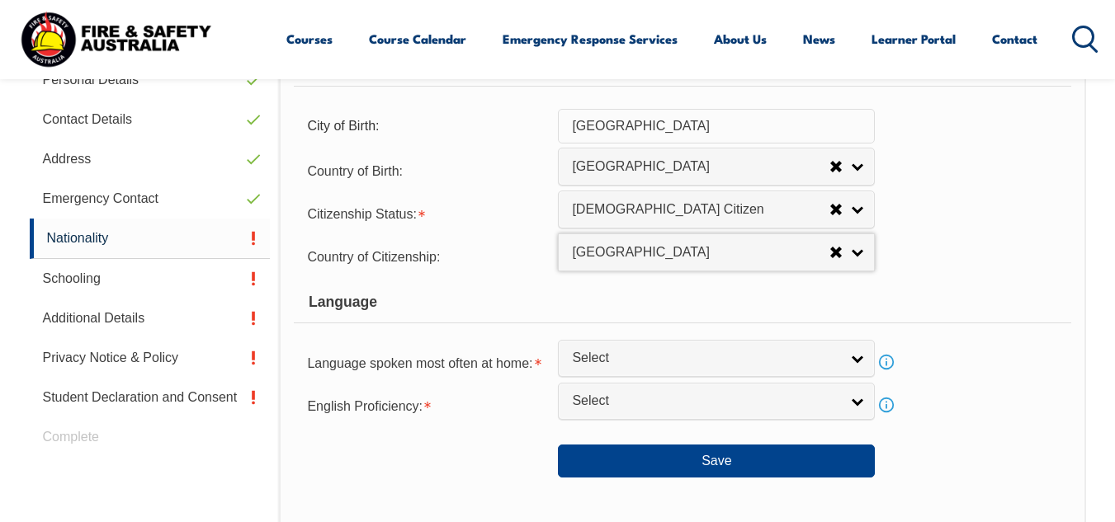
scroll to position [565, 0]
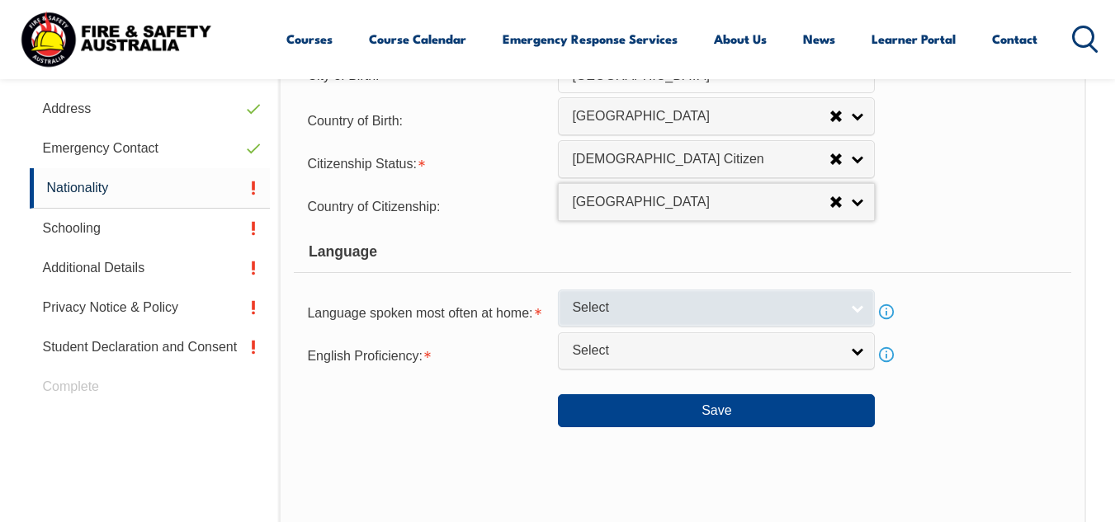
click at [630, 309] on span "Select" at bounding box center [705, 308] width 267 height 17
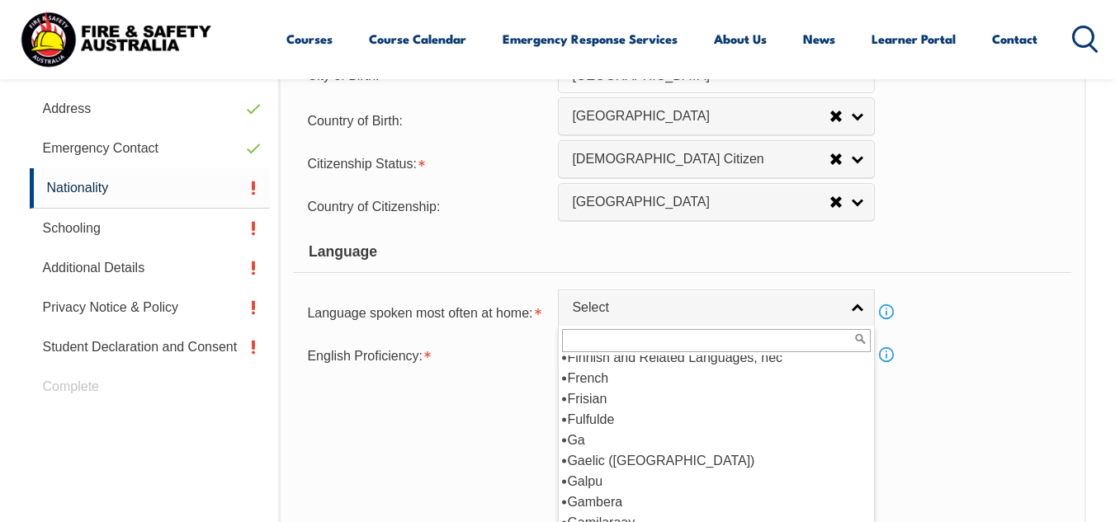
scroll to position [2063, 0]
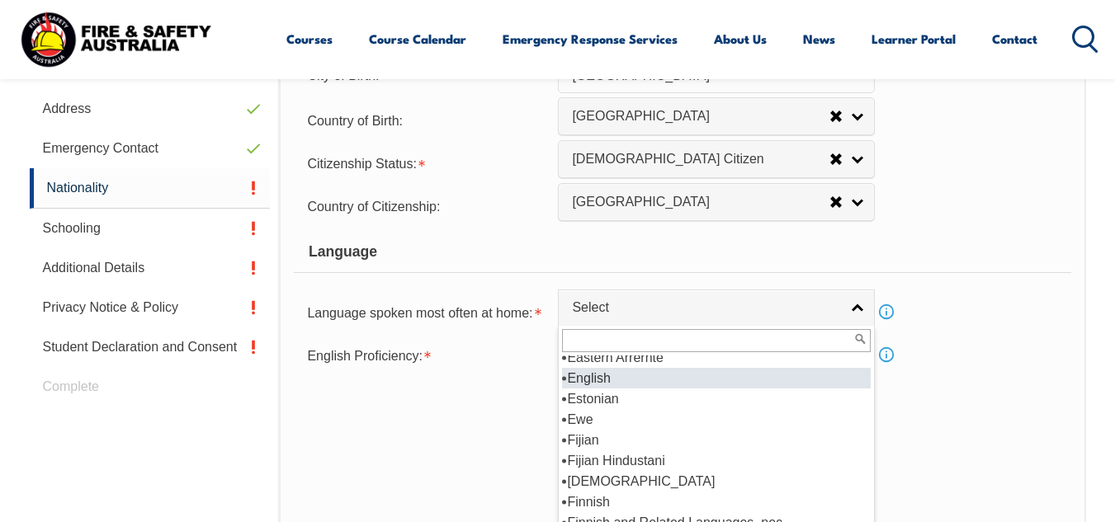
click at [611, 382] on li "English" at bounding box center [716, 378] width 309 height 21
select select "1201"
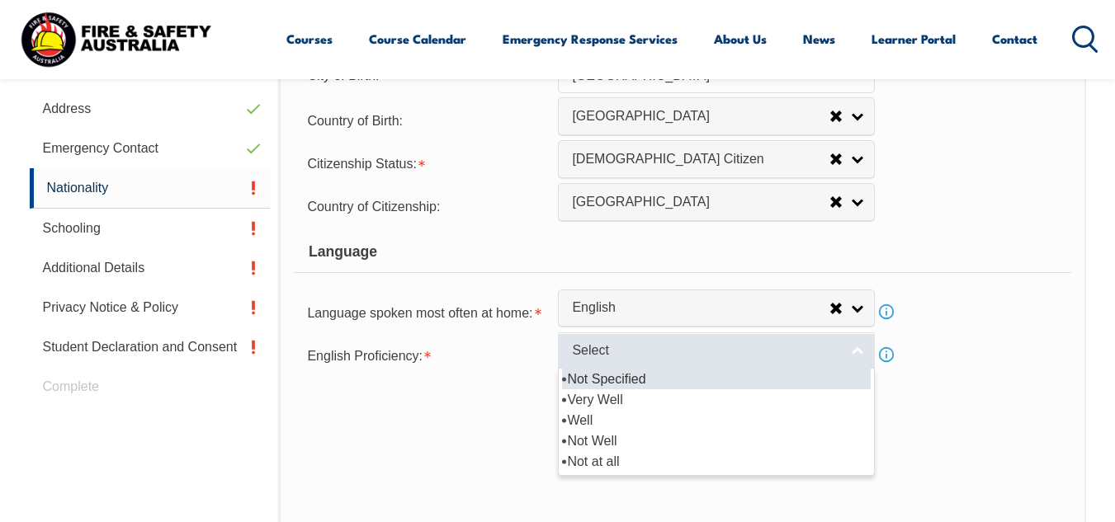
click at [621, 346] on span "Select" at bounding box center [705, 350] width 267 height 17
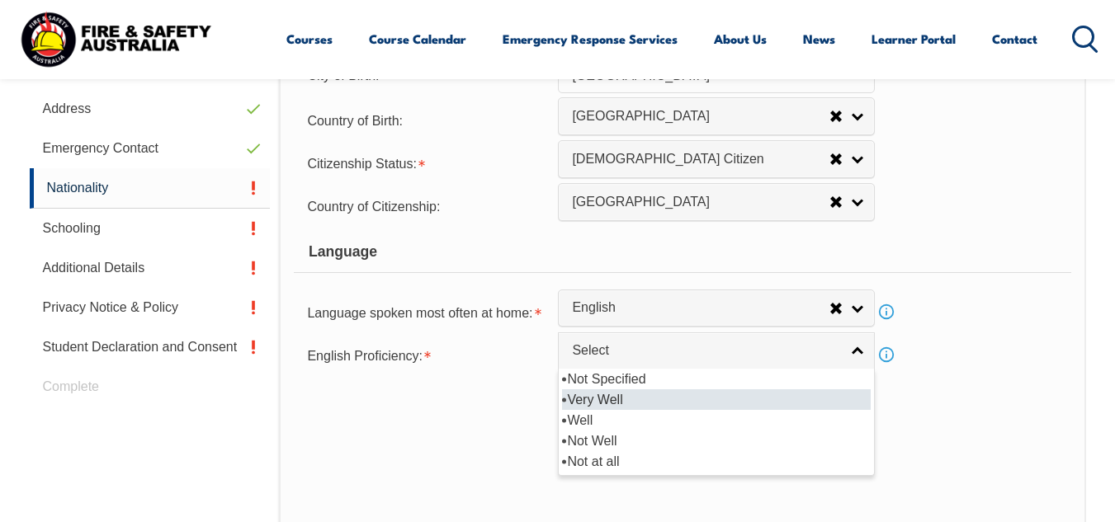
click at [615, 401] on li "Very Well" at bounding box center [716, 399] width 309 height 21
select select "1"
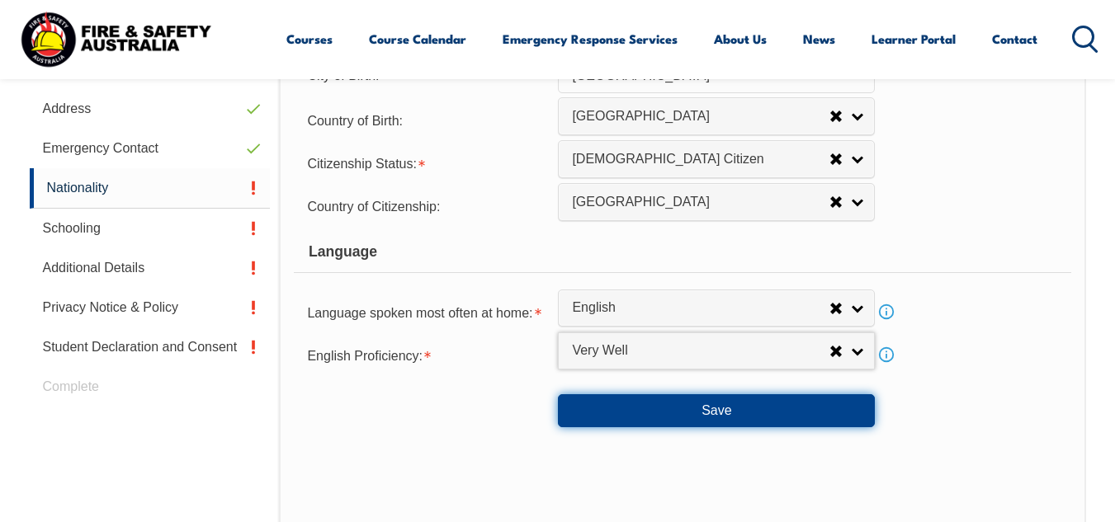
click at [703, 413] on button "Save" at bounding box center [716, 410] width 317 height 33
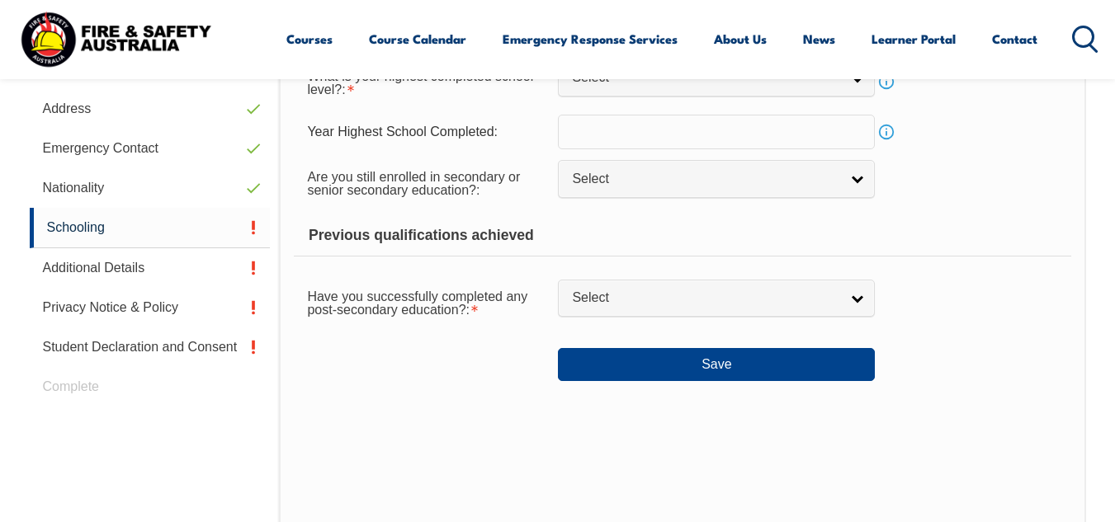
scroll to position [400, 0]
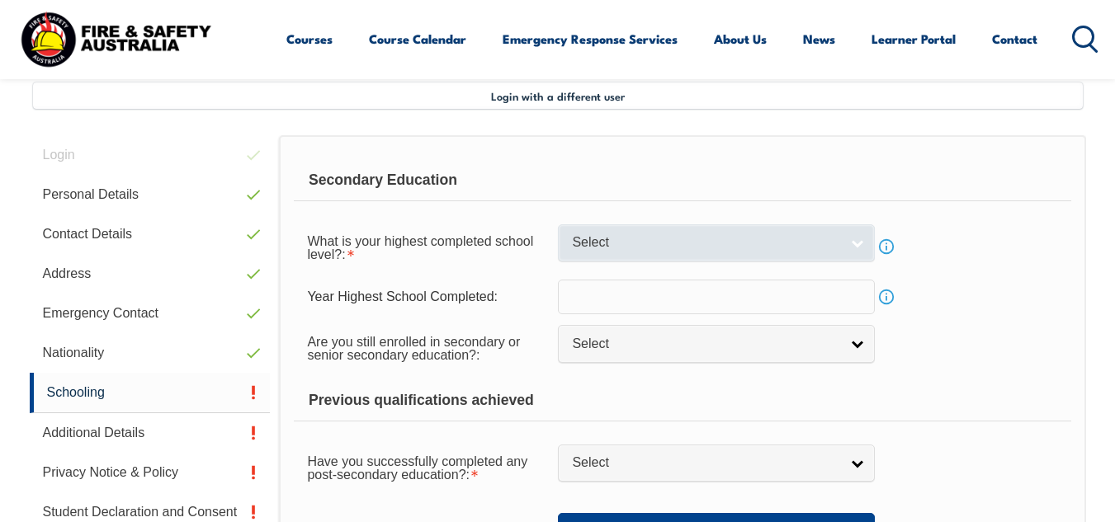
click at [623, 248] on span "Select" at bounding box center [705, 242] width 267 height 17
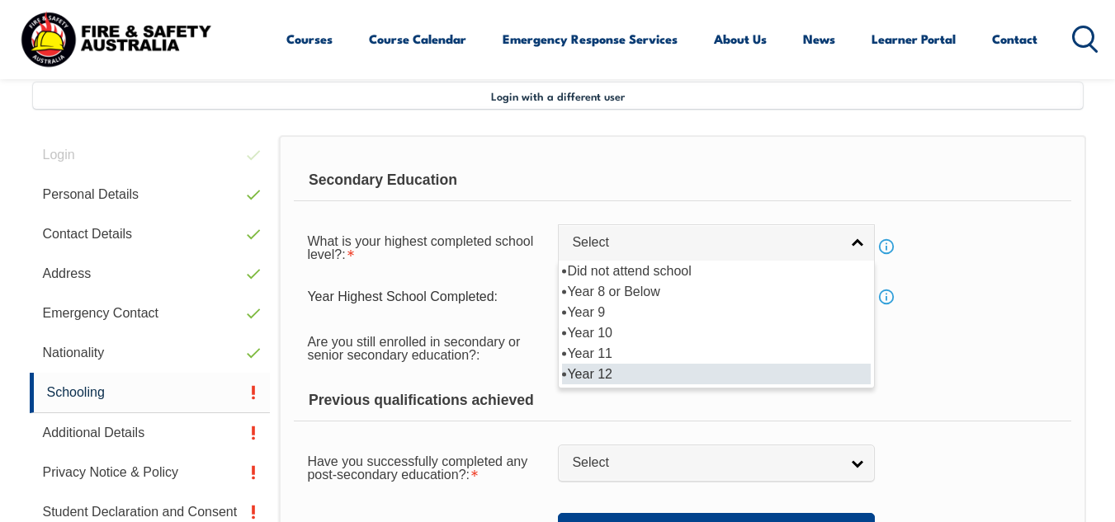
click at [604, 374] on li "Year 12" at bounding box center [716, 374] width 309 height 21
select select "12"
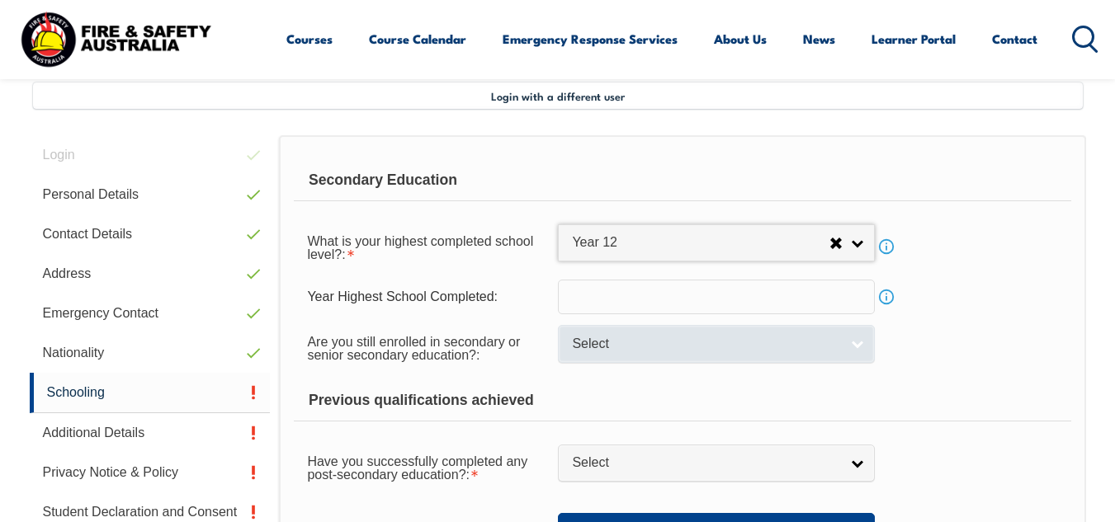
click at [590, 348] on span "Select" at bounding box center [705, 344] width 267 height 17
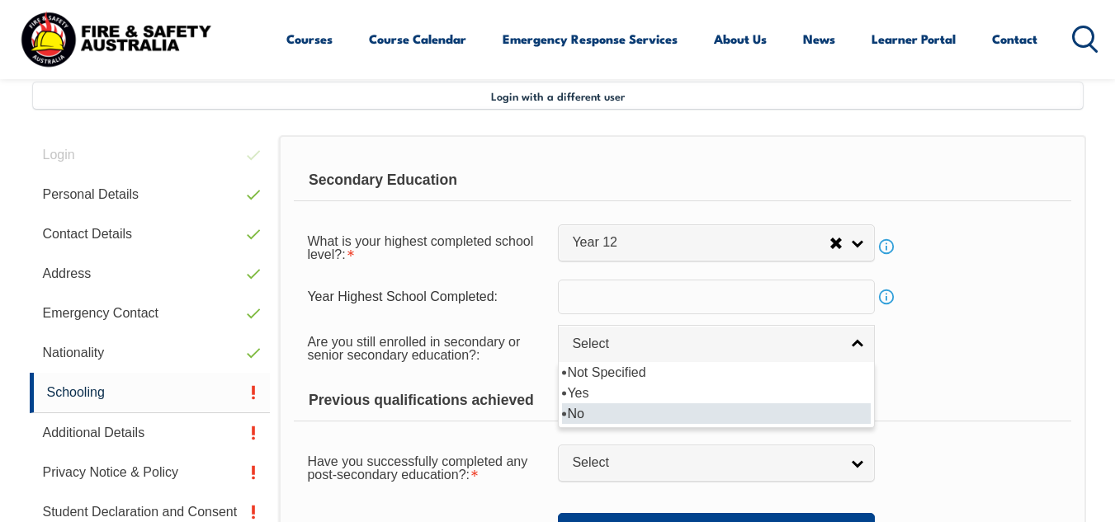
click at [602, 408] on li "No" at bounding box center [716, 413] width 309 height 21
select select "false"
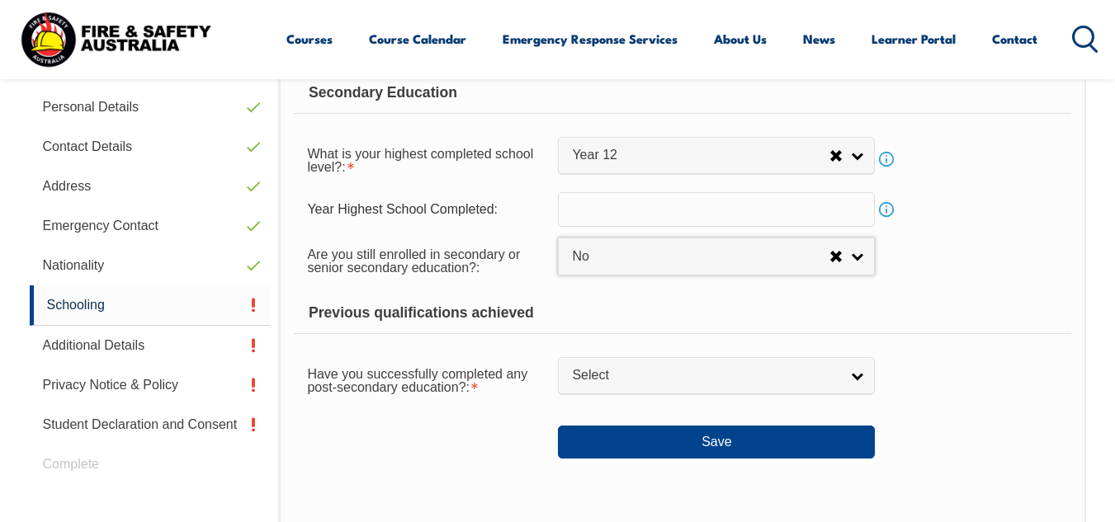
scroll to position [565, 0]
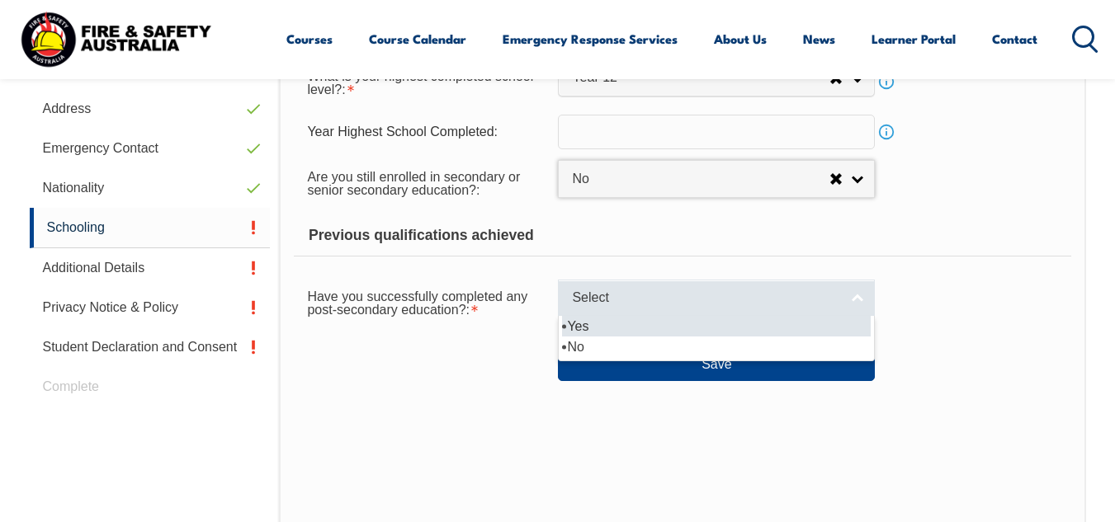
click at [602, 304] on span "Select" at bounding box center [705, 298] width 267 height 17
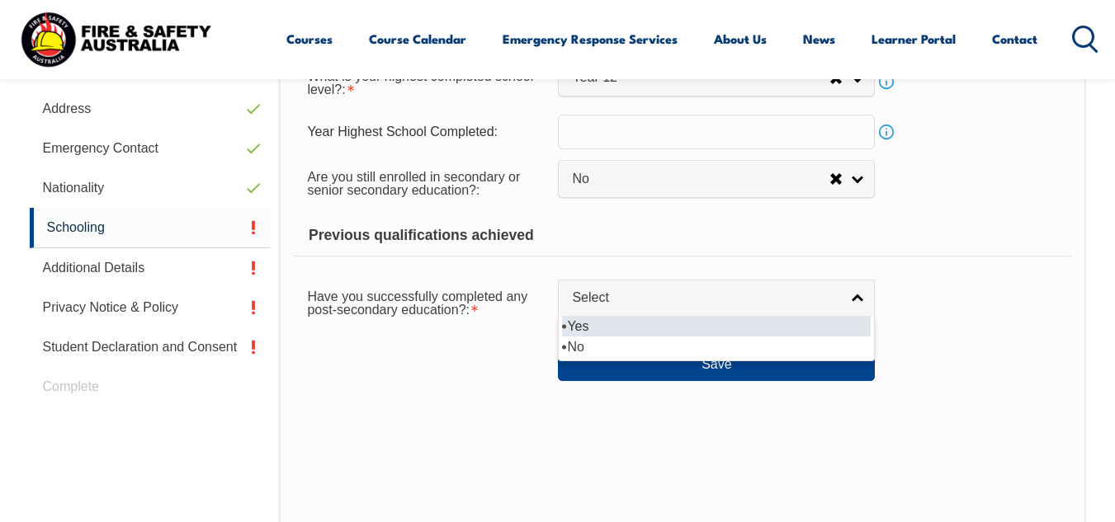
click at [601, 329] on li "Yes" at bounding box center [716, 326] width 309 height 21
select select "true"
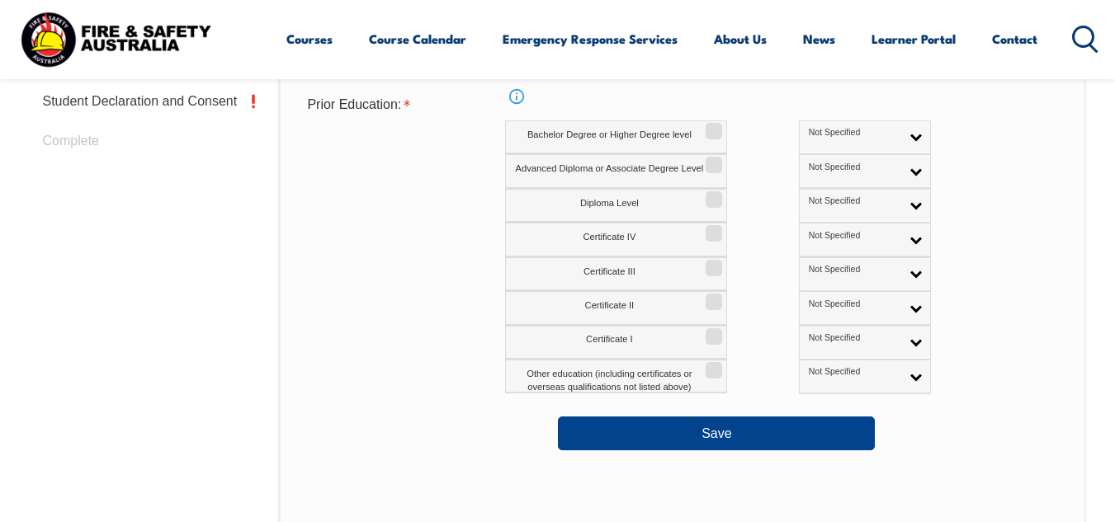
scroll to position [813, 0]
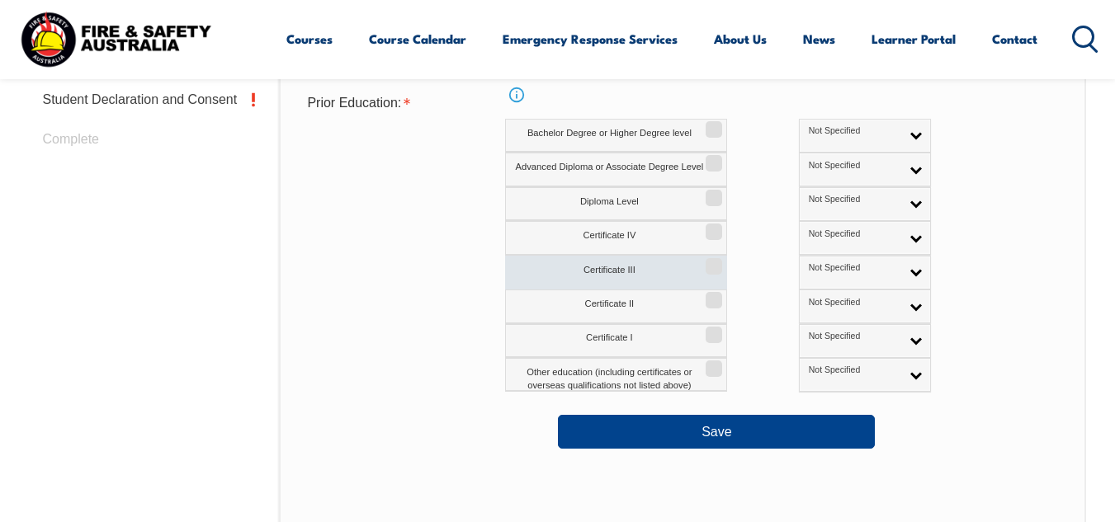
click at [636, 271] on label "Certificate III" at bounding box center [616, 273] width 222 height 34
click at [706, 262] on input "Certificate III" at bounding box center [711, 261] width 10 height 2
checkbox input "true"
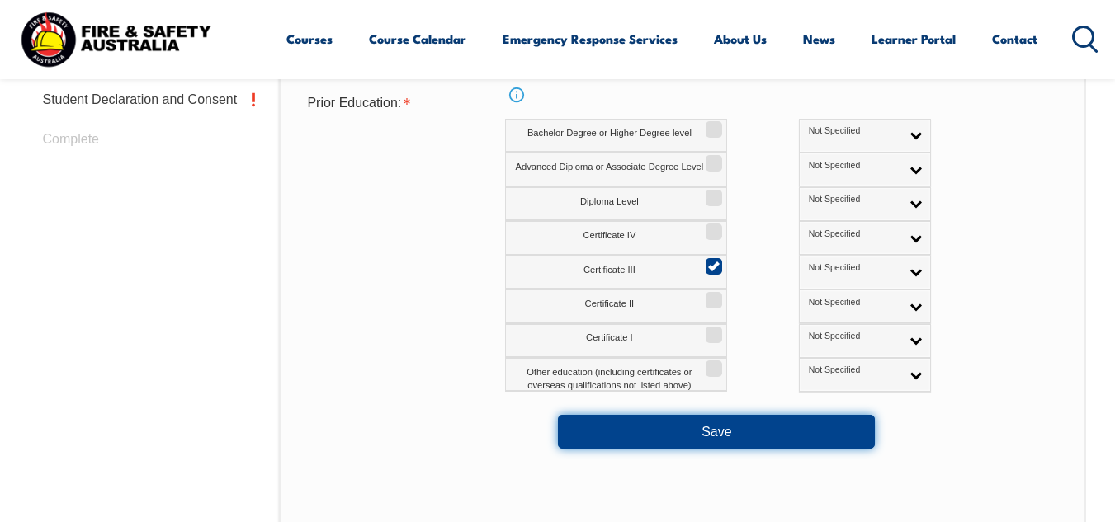
click at [721, 432] on button "Save" at bounding box center [716, 431] width 317 height 33
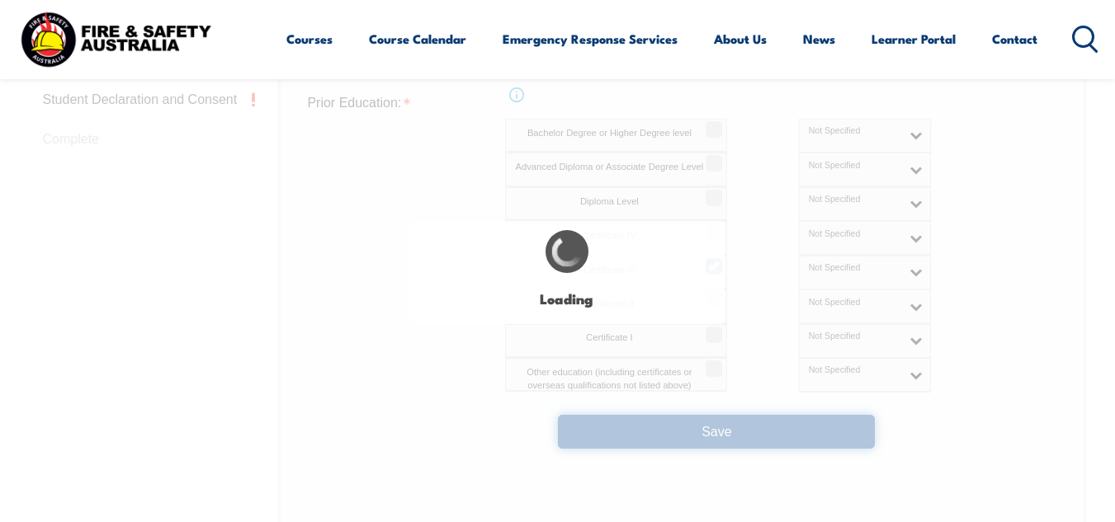
select select
select select "false"
select select "true"
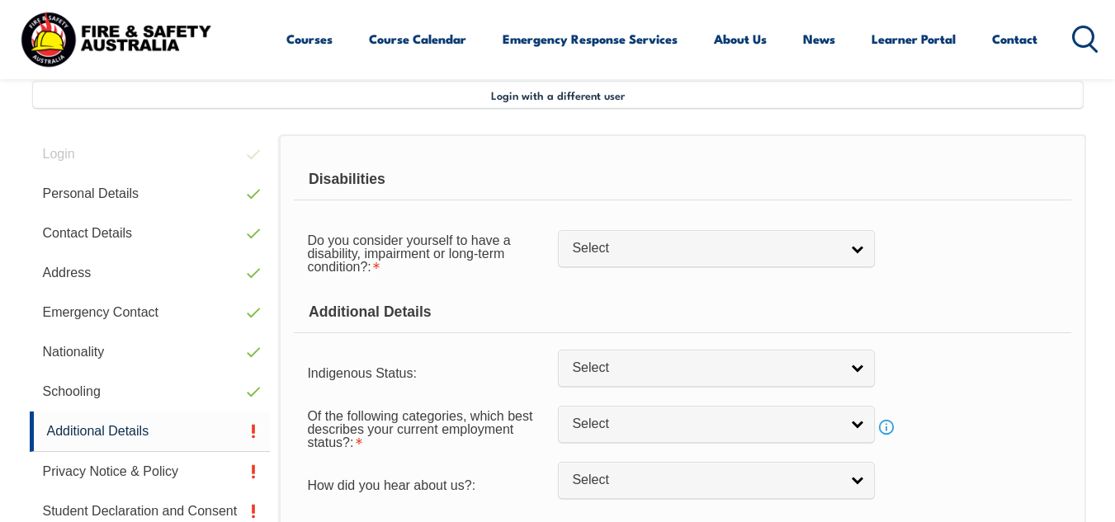
scroll to position [400, 0]
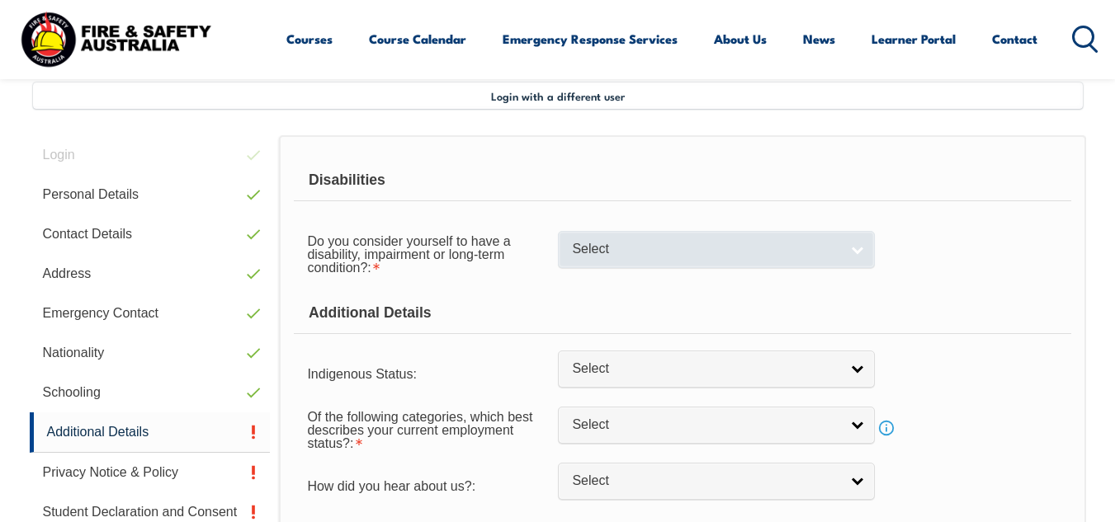
click at [637, 254] on span "Select" at bounding box center [705, 249] width 267 height 17
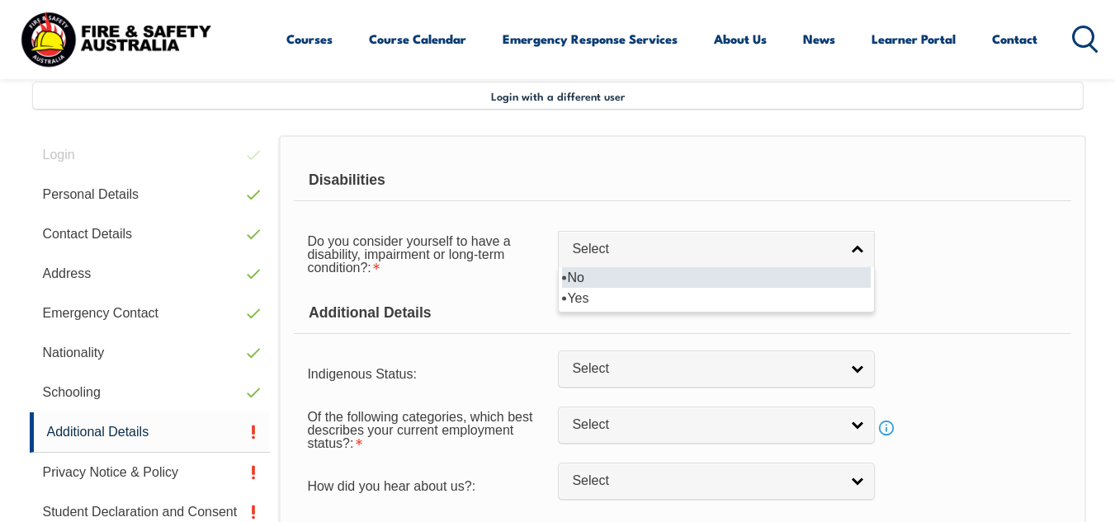
click at [636, 285] on li "No" at bounding box center [716, 277] width 309 height 21
select select "false"
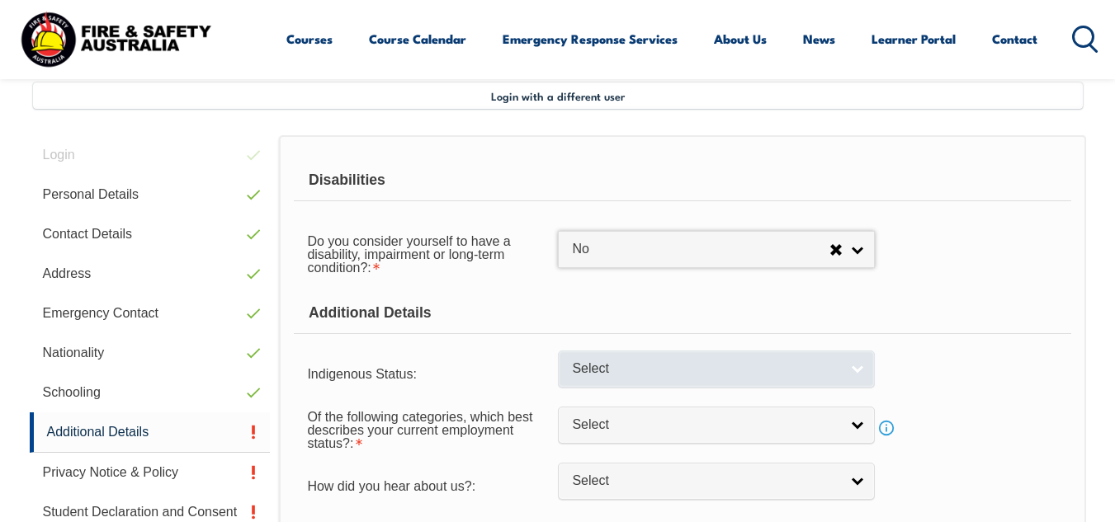
click at [611, 373] on span "Select" at bounding box center [705, 369] width 267 height 17
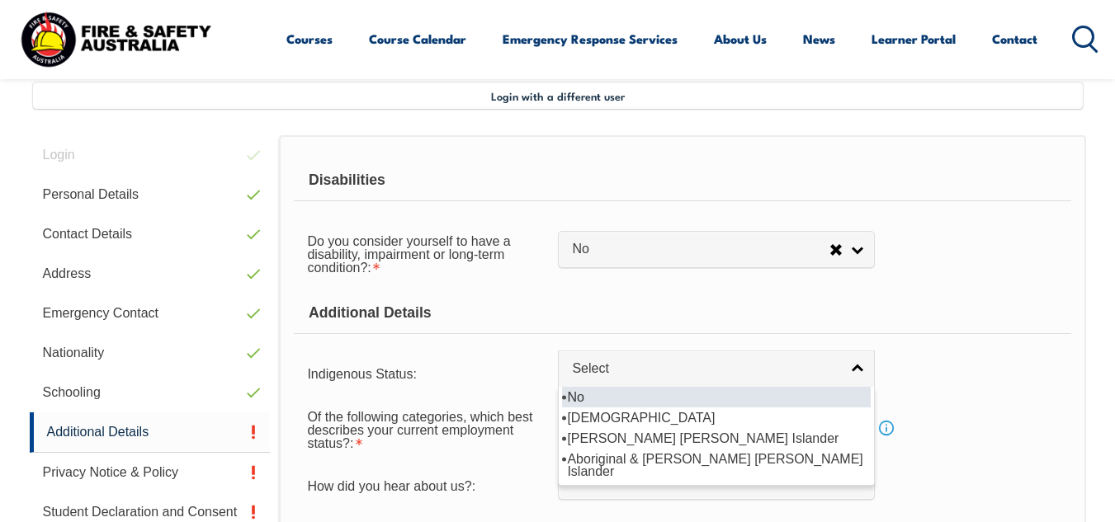
click at [612, 401] on li "No" at bounding box center [716, 397] width 309 height 21
select select "4"
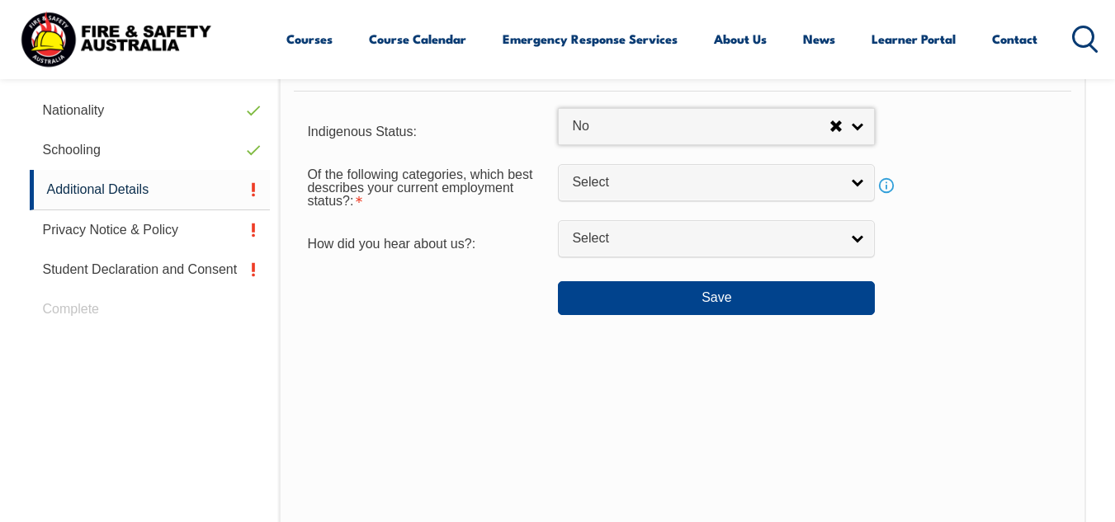
scroll to position [648, 0]
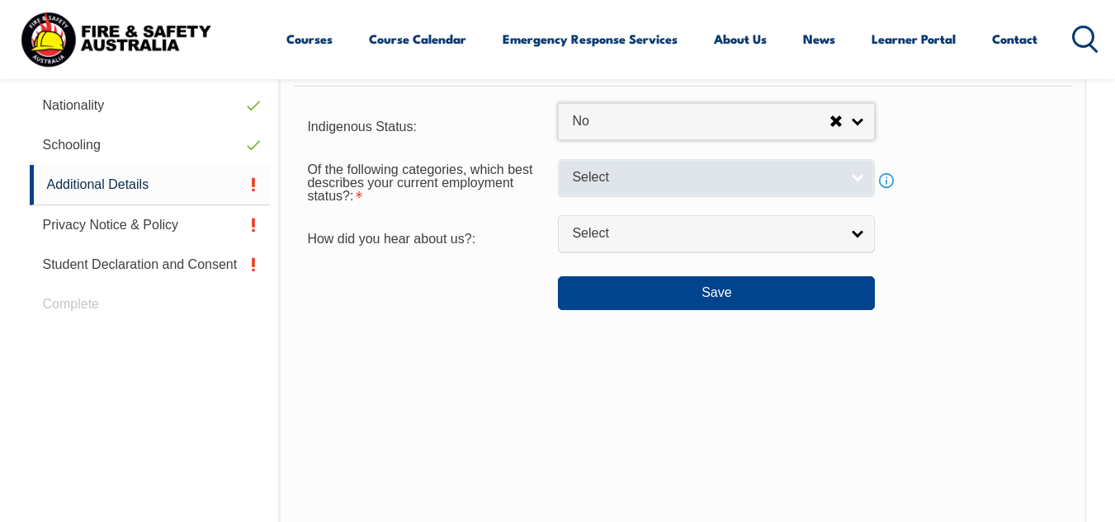
click at [592, 177] on span "Select" at bounding box center [705, 177] width 267 height 17
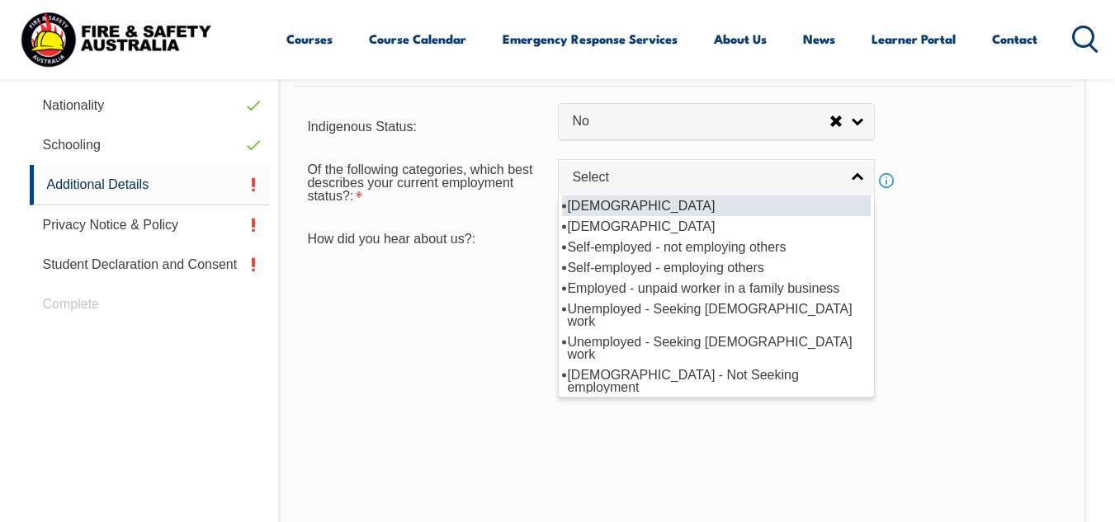
click at [592, 205] on li "[DEMOGRAPHIC_DATA]" at bounding box center [716, 206] width 309 height 21
select select "1"
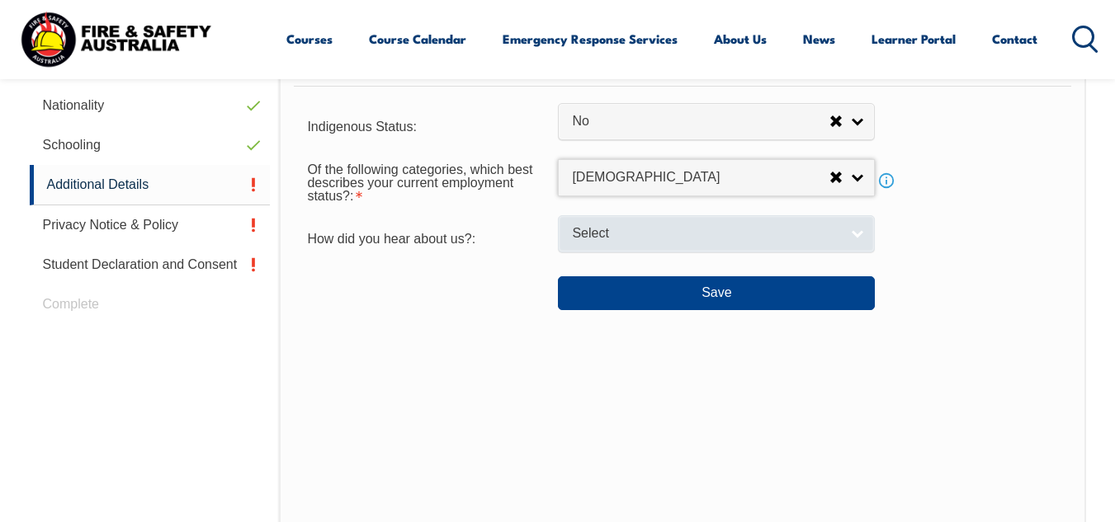
click at [586, 235] on span "Select" at bounding box center [705, 233] width 267 height 17
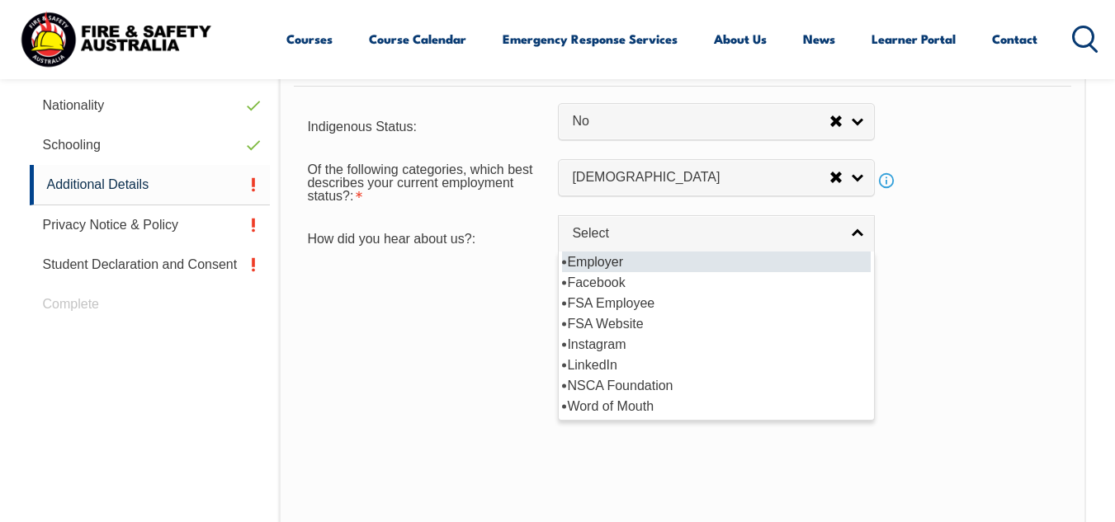
click at [593, 264] on li "Employer" at bounding box center [716, 262] width 309 height 21
select select "8019"
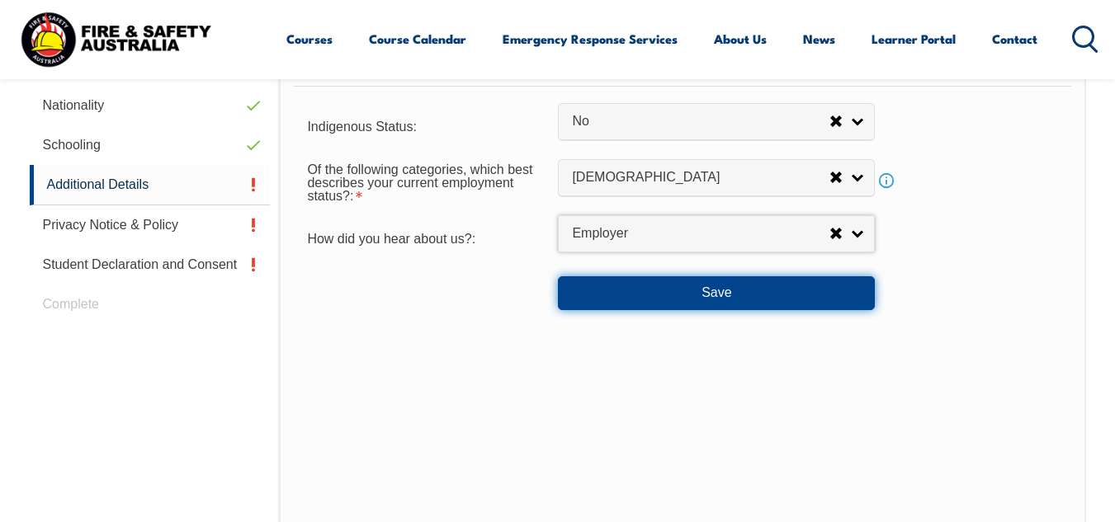
click at [666, 291] on button "Save" at bounding box center [716, 292] width 317 height 33
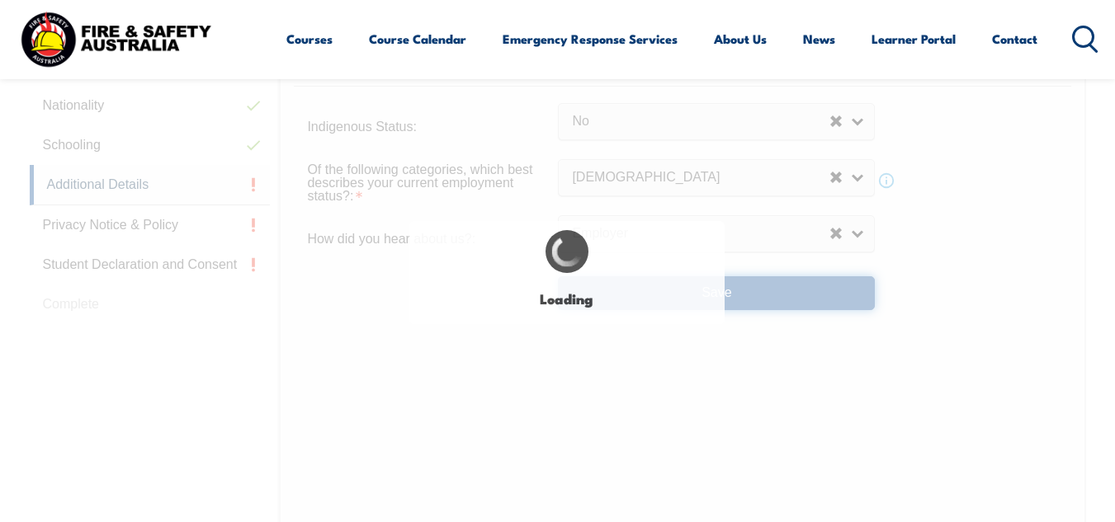
select select "false"
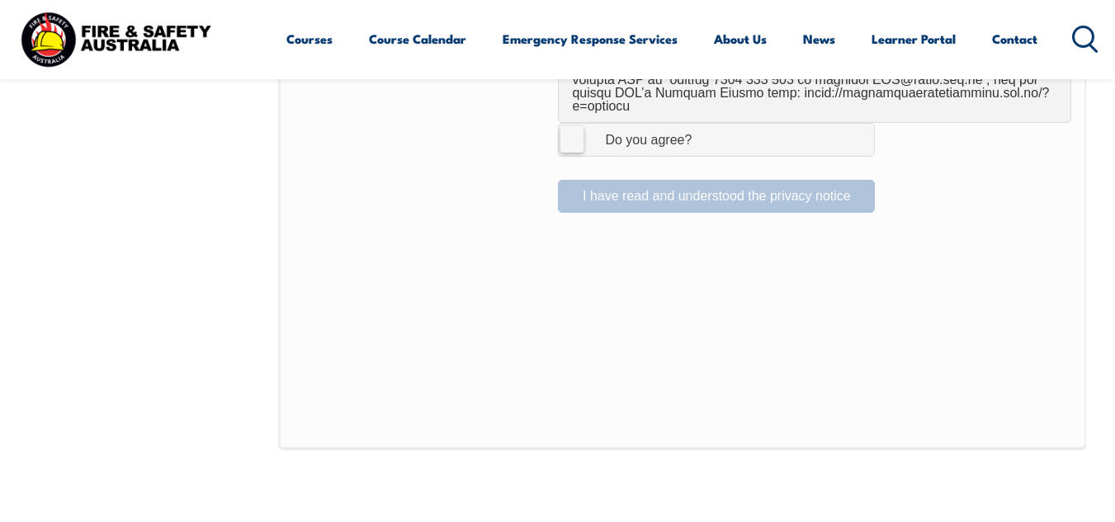
scroll to position [1225, 0]
click at [573, 126] on label "I Agree Do you agree?" at bounding box center [716, 136] width 317 height 33
click at [705, 126] on input "I Agree Do you agree?" at bounding box center [719, 136] width 28 height 31
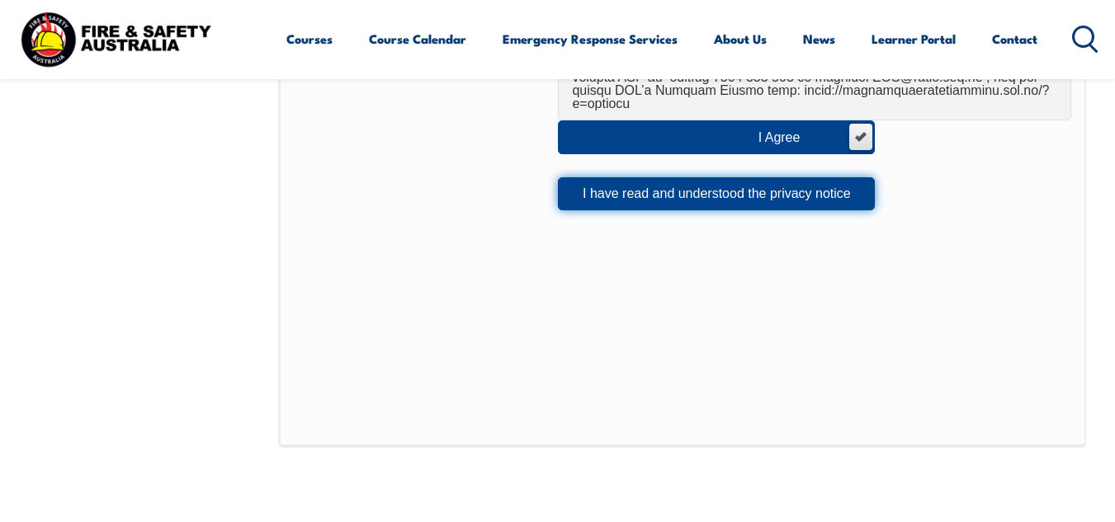
click at [664, 178] on button "I have read and understood the privacy notice" at bounding box center [716, 193] width 317 height 33
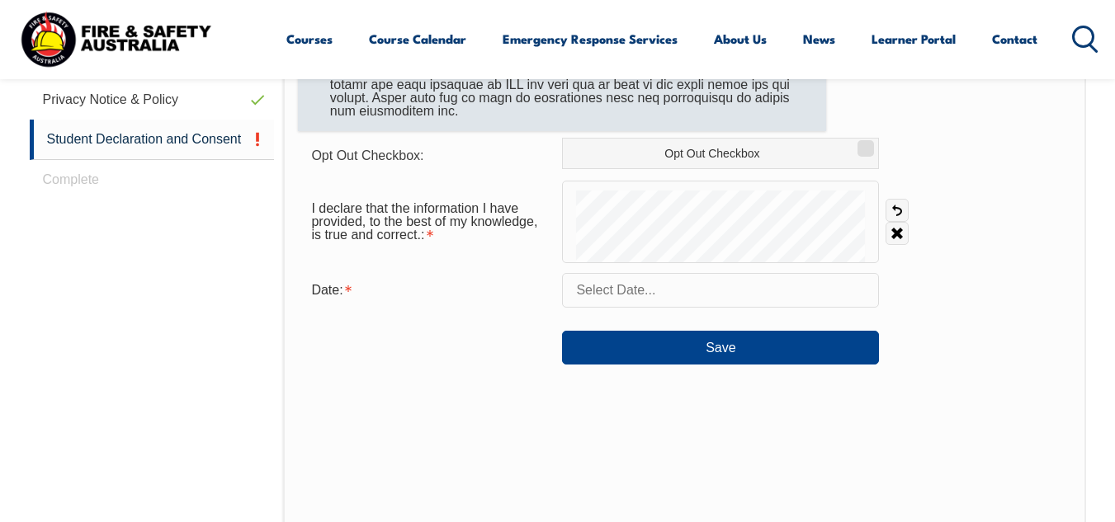
scroll to position [813, 0]
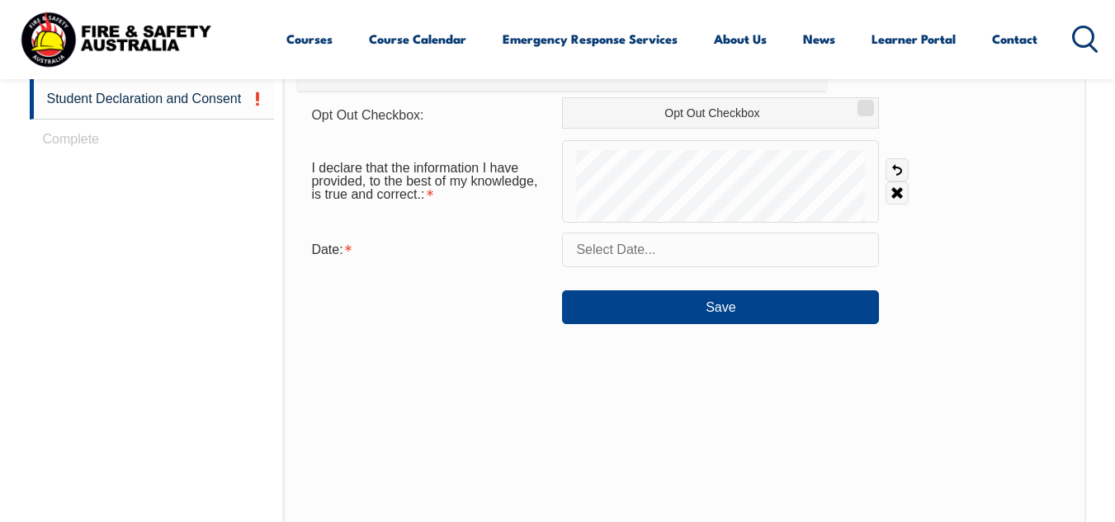
click at [644, 254] on input "text" at bounding box center [720, 250] width 317 height 35
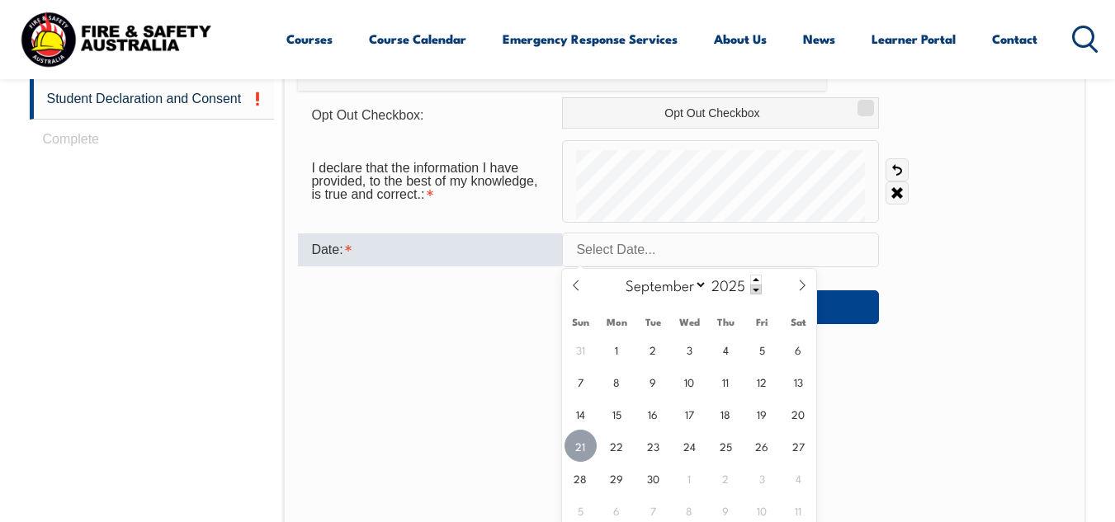
click at [582, 448] on span "21" at bounding box center [580, 446] width 32 height 32
type input "[DATE]"
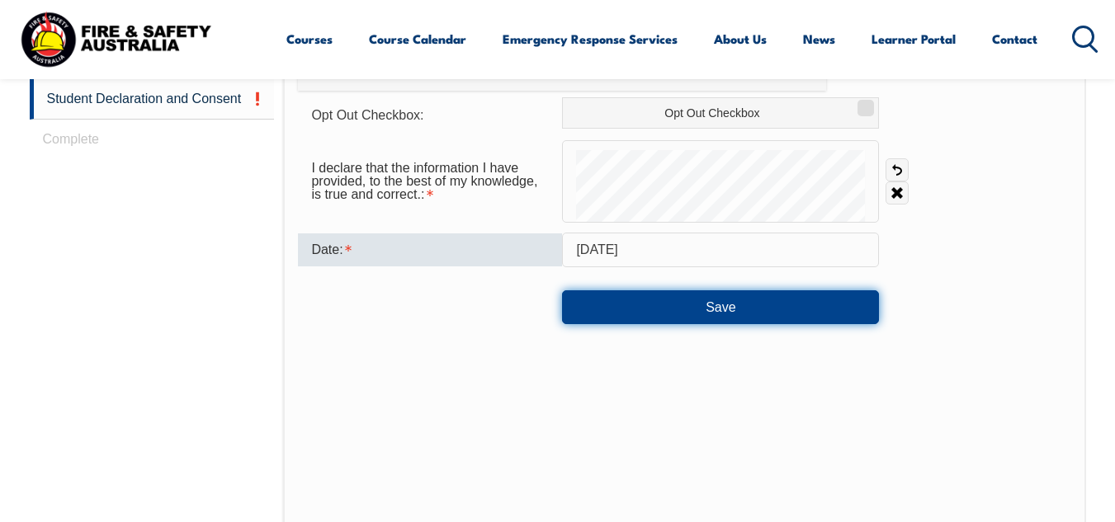
click at [732, 305] on button "Save" at bounding box center [720, 306] width 317 height 33
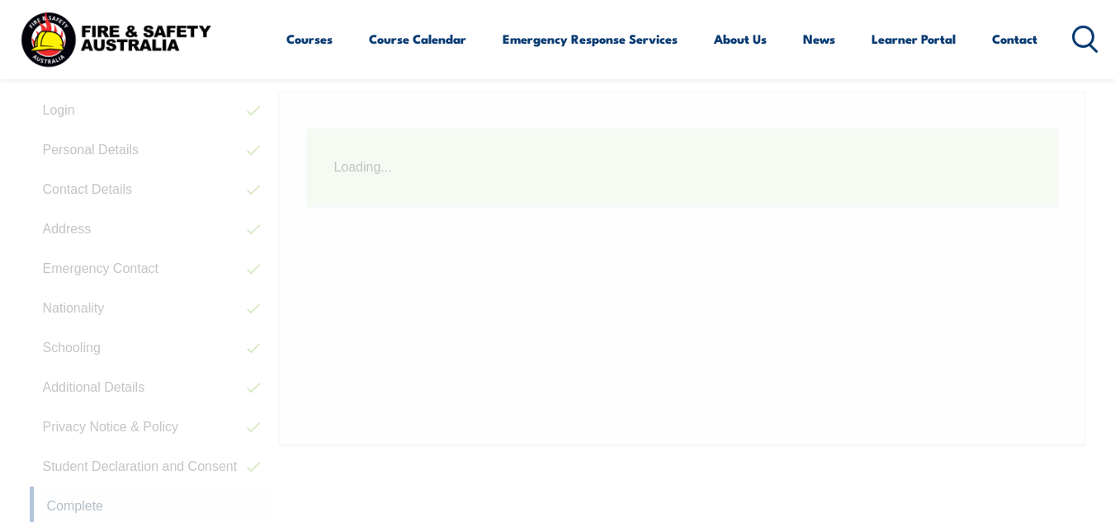
scroll to position [403, 0]
